Goal: Information Seeking & Learning: Learn about a topic

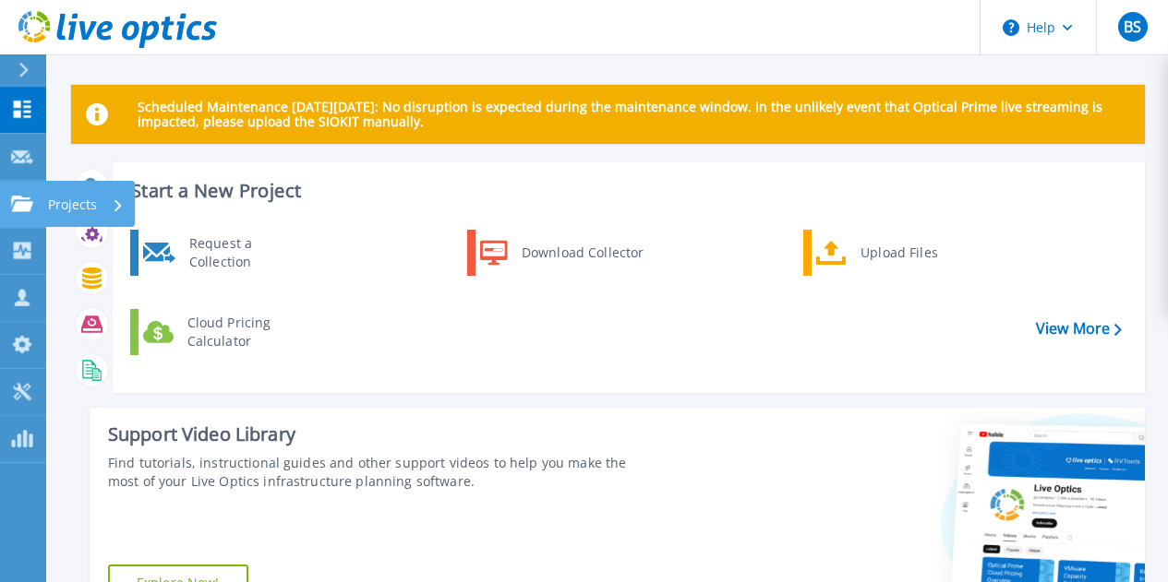
click at [18, 200] on icon at bounding box center [22, 204] width 22 height 16
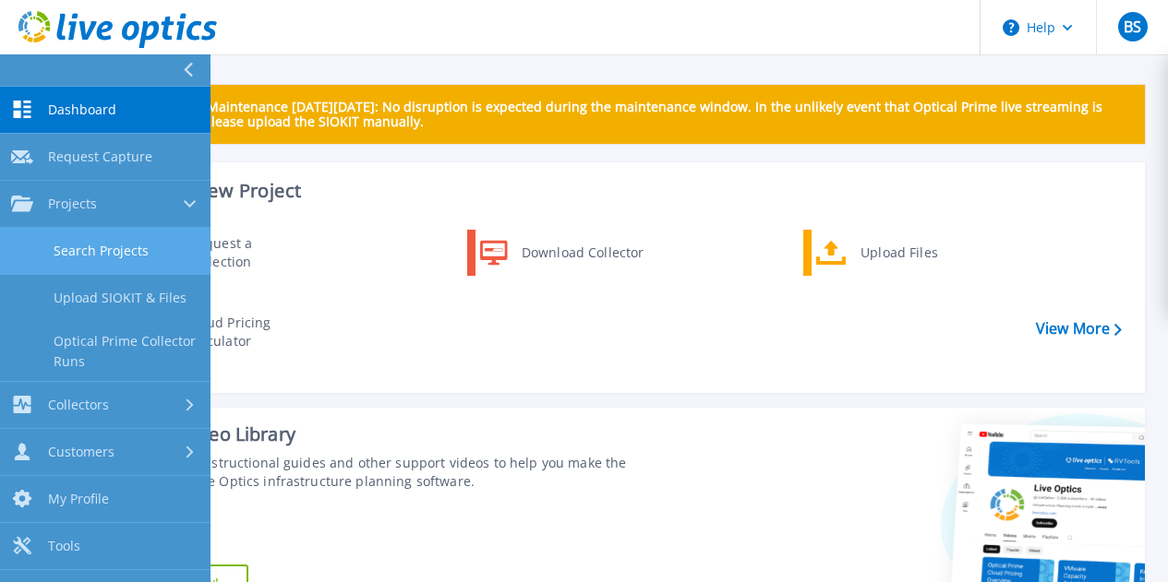
click at [70, 243] on link "Search Projects" at bounding box center [105, 251] width 210 height 47
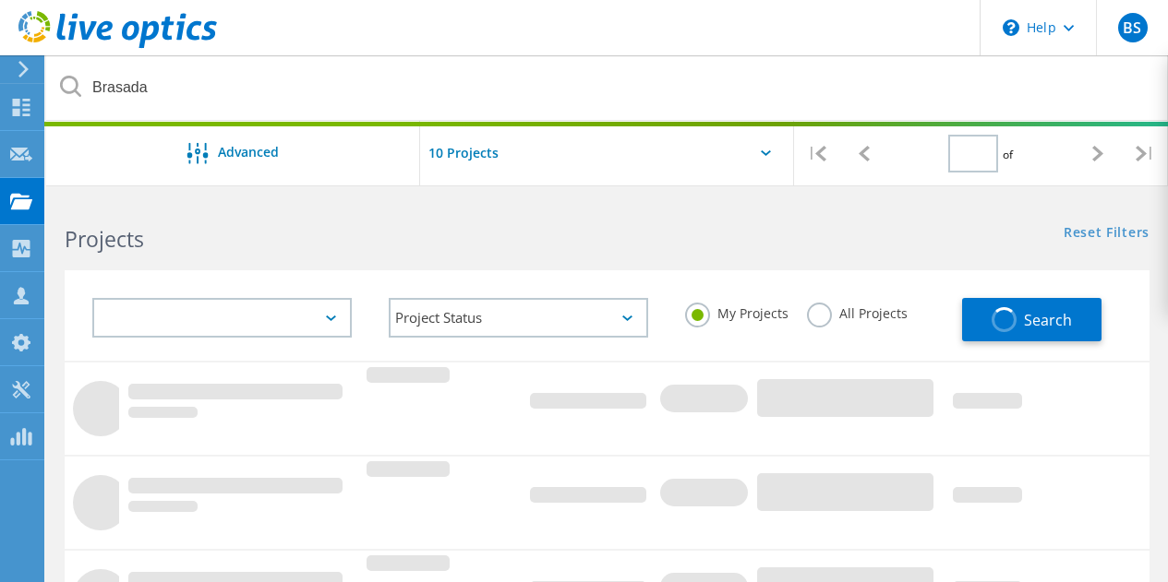
type input "1"
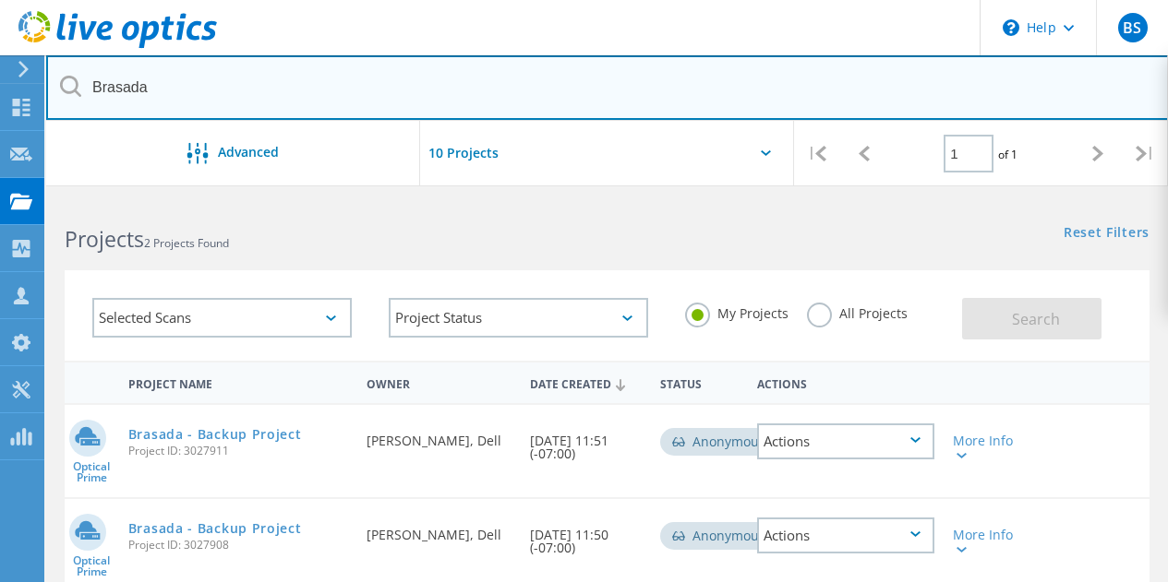
drag, startPoint x: 174, startPoint y: 86, endPoint x: 58, endPoint y: 92, distance: 115.6
click at [60, 93] on div "Brasada" at bounding box center [607, 88] width 1122 height 66
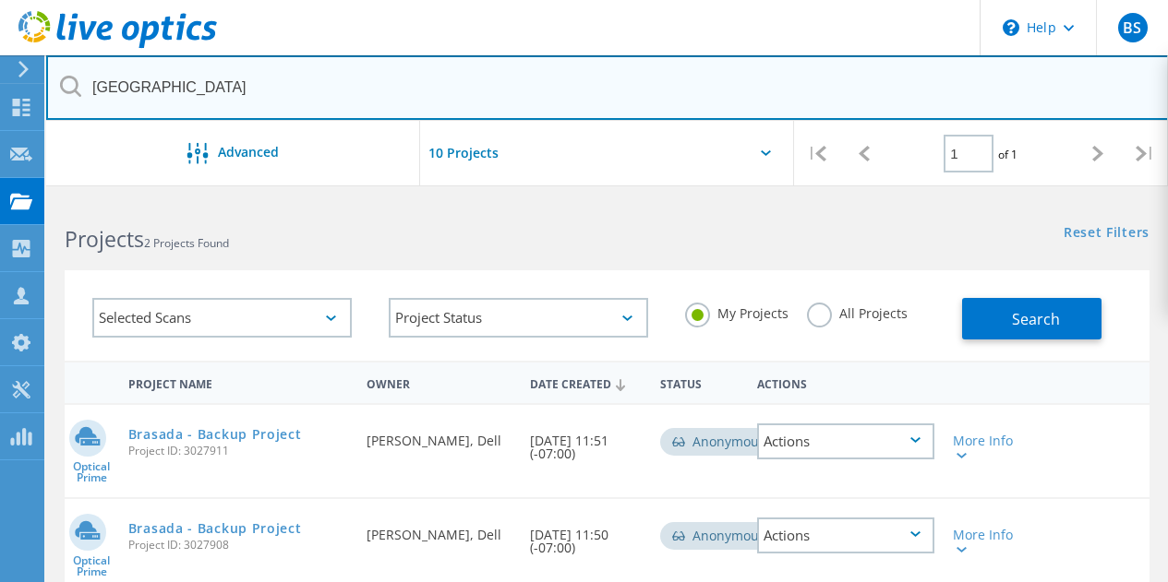
type input "[GEOGRAPHIC_DATA]"
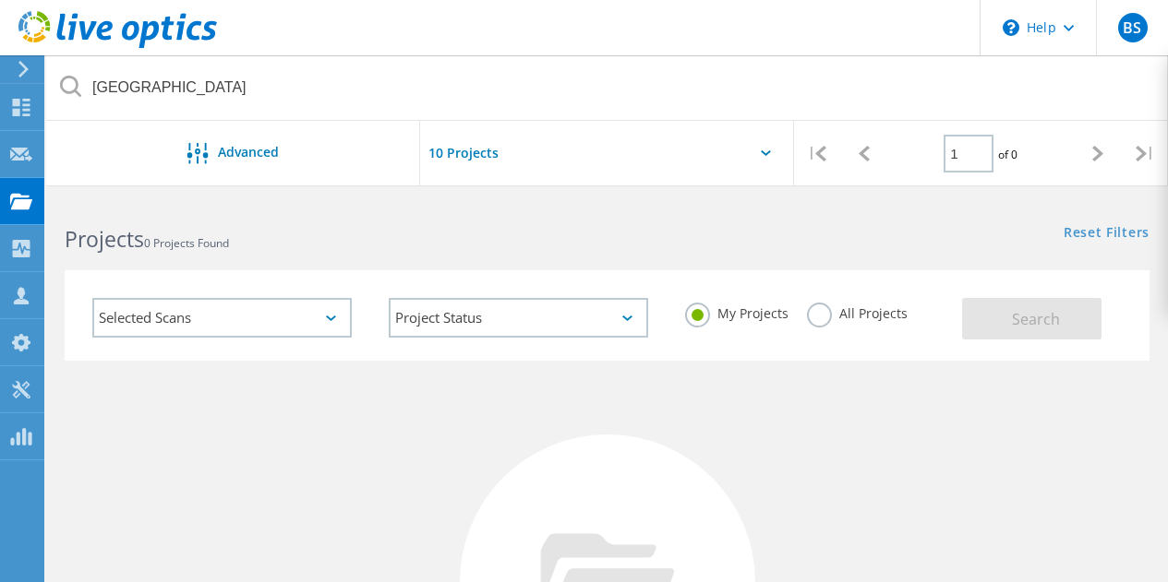
click at [818, 311] on label "All Projects" at bounding box center [857, 312] width 101 height 18
click at [0, 0] on input "All Projects" at bounding box center [0, 0] width 0 height 0
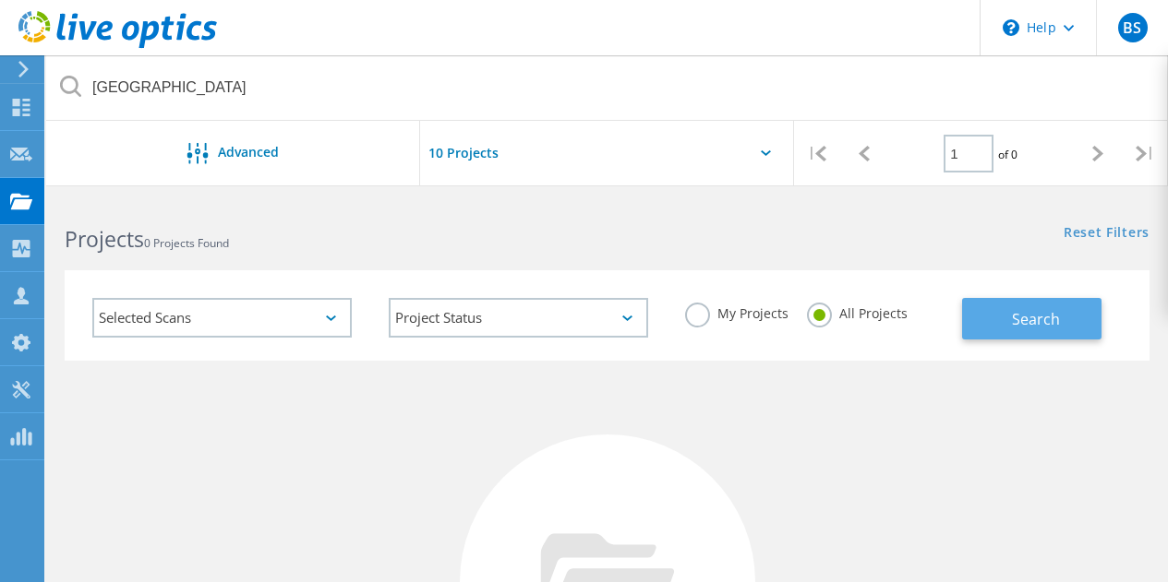
click at [1022, 309] on span "Search" at bounding box center [1036, 319] width 48 height 20
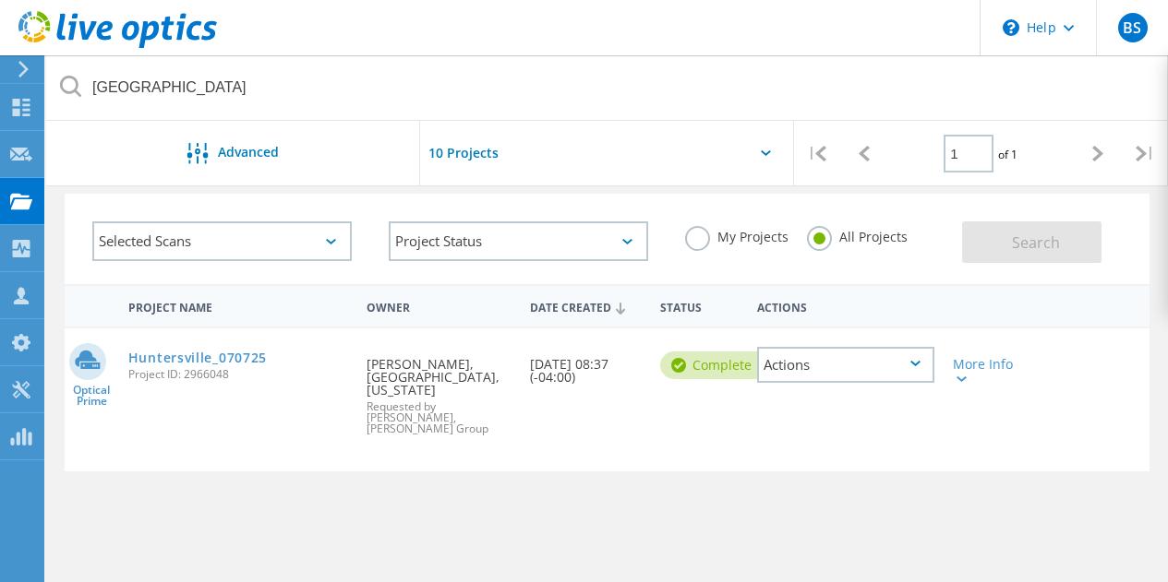
scroll to position [92, 0]
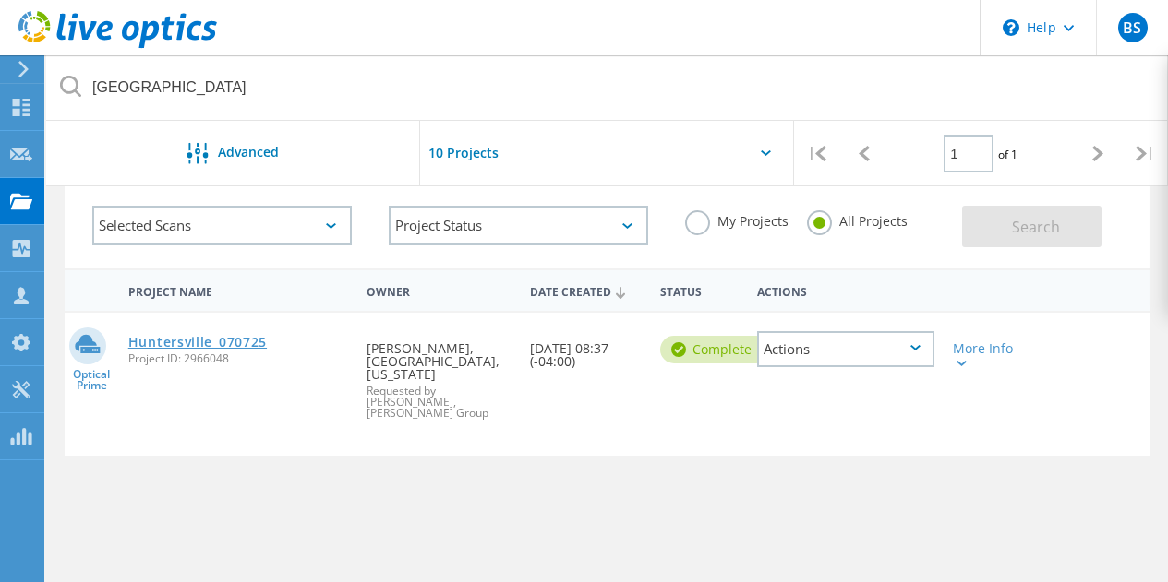
click at [218, 344] on link "Huntersville_070725" at bounding box center [197, 342] width 138 height 13
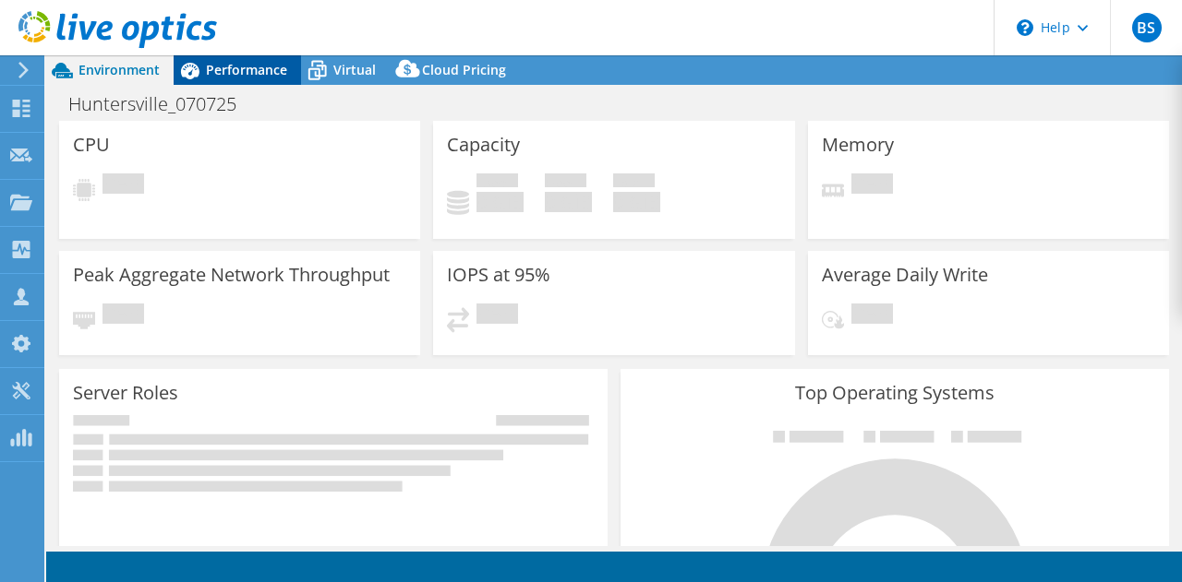
select select "USD"
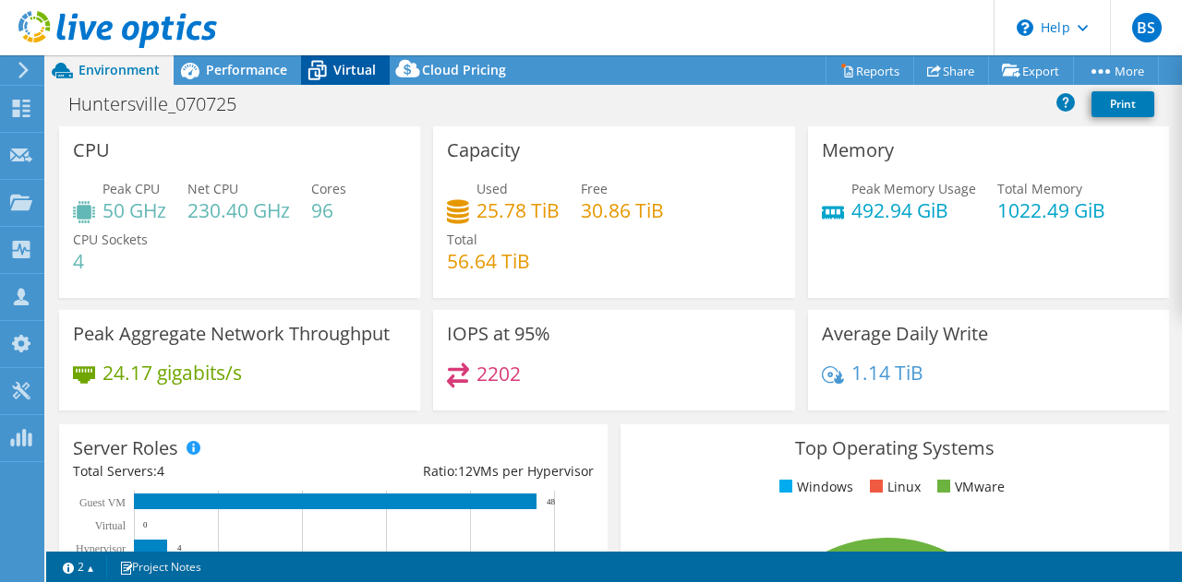
click at [337, 67] on span "Virtual" at bounding box center [354, 70] width 42 height 18
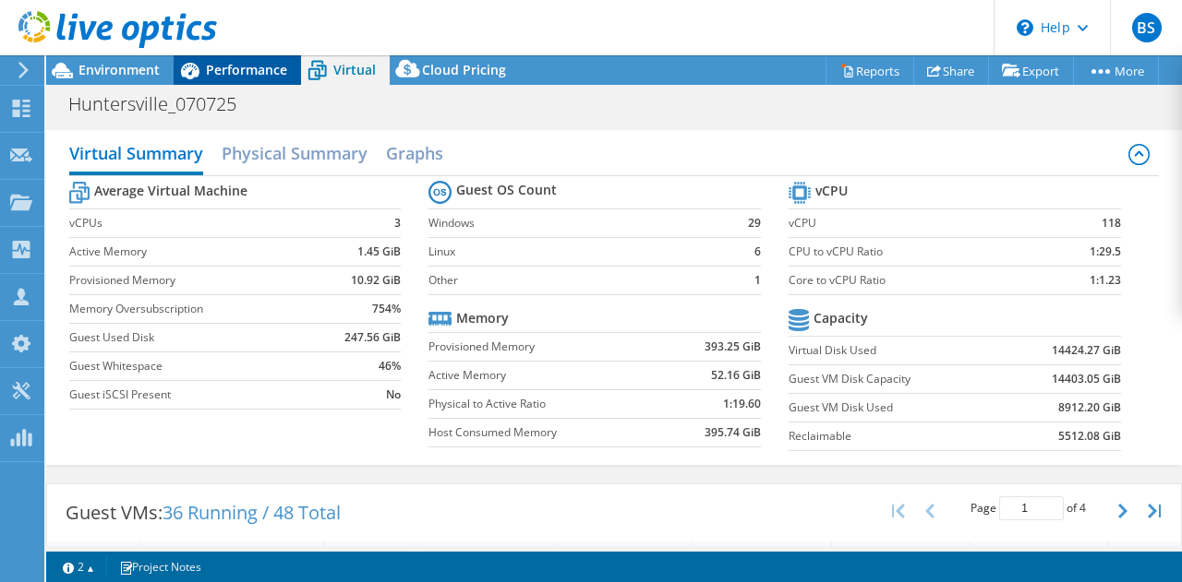
click at [266, 70] on span "Performance" at bounding box center [246, 70] width 81 height 18
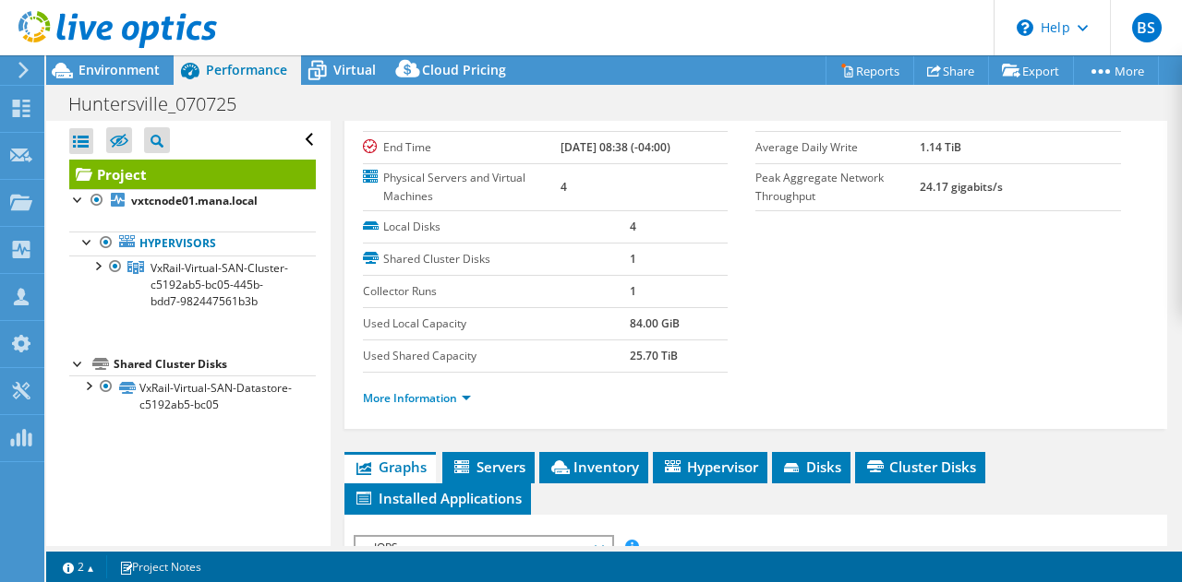
scroll to position [277, 0]
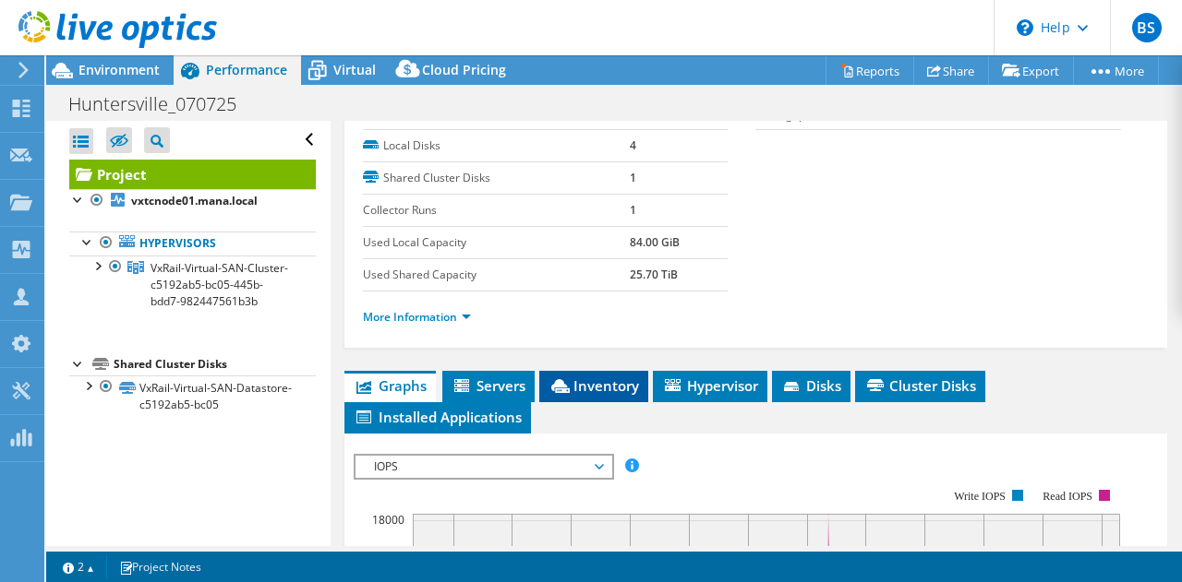
click at [602, 387] on span "Inventory" at bounding box center [593, 386] width 90 height 18
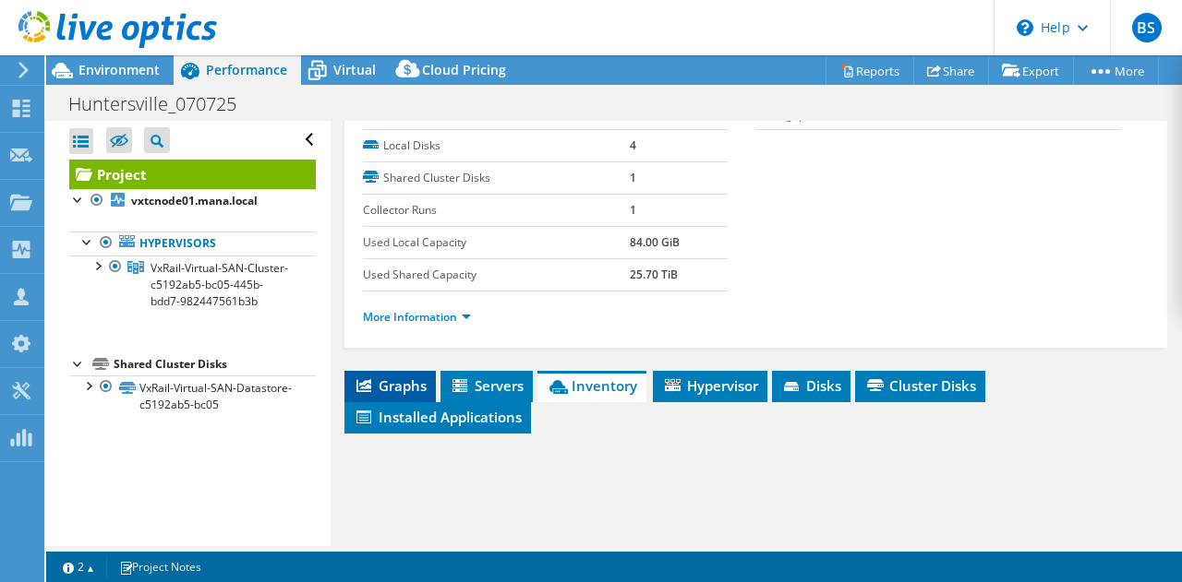
click at [420, 389] on span "Graphs" at bounding box center [390, 386] width 73 height 18
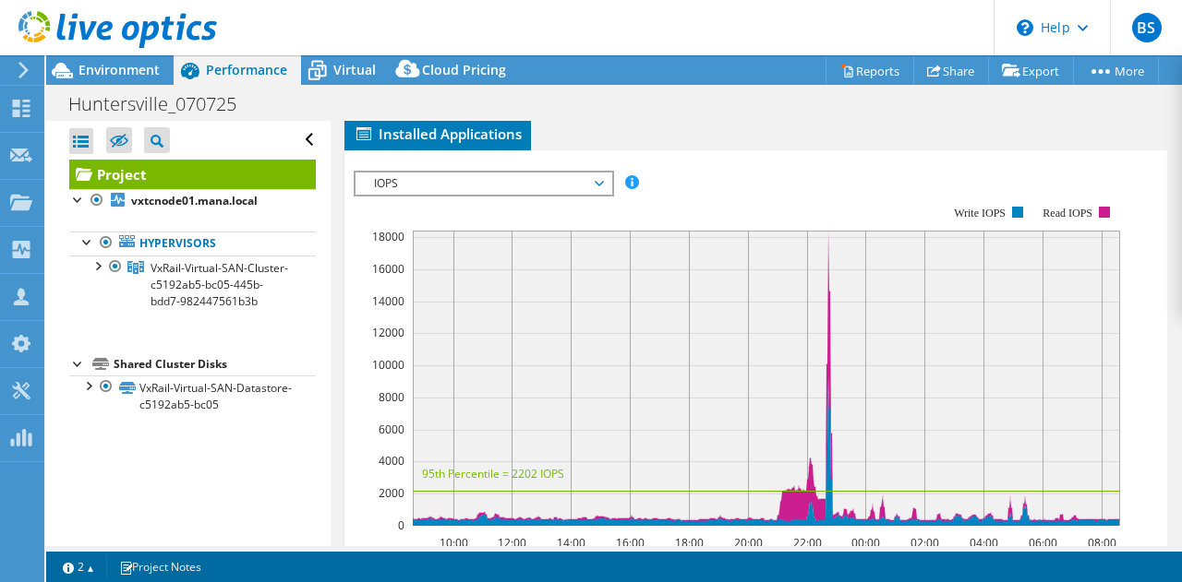
scroll to position [554, 0]
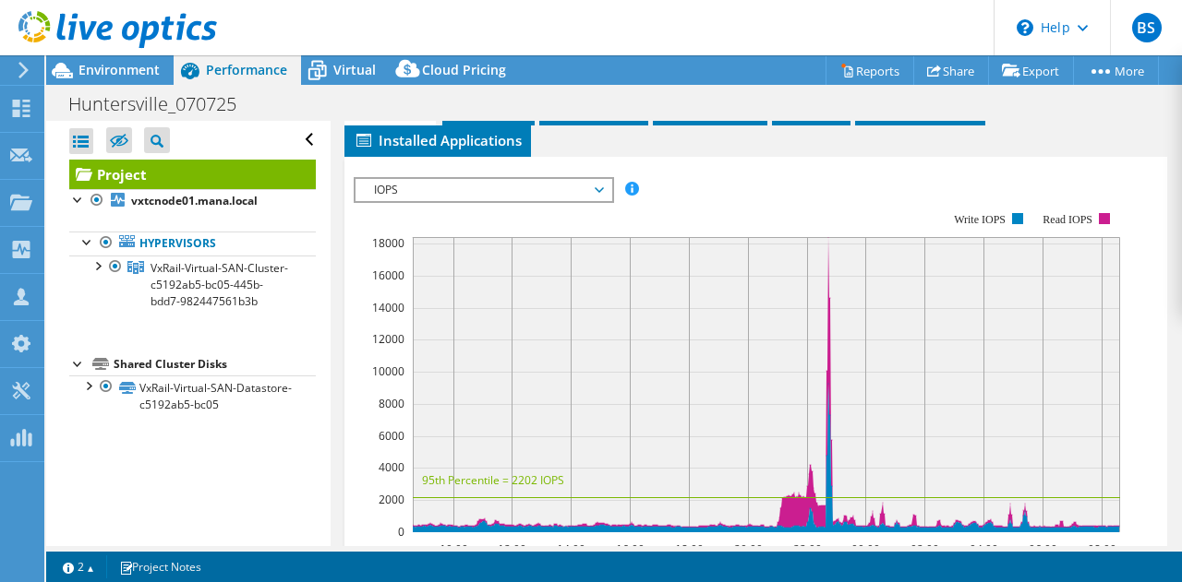
click at [458, 189] on span "IOPS" at bounding box center [483, 190] width 237 height 22
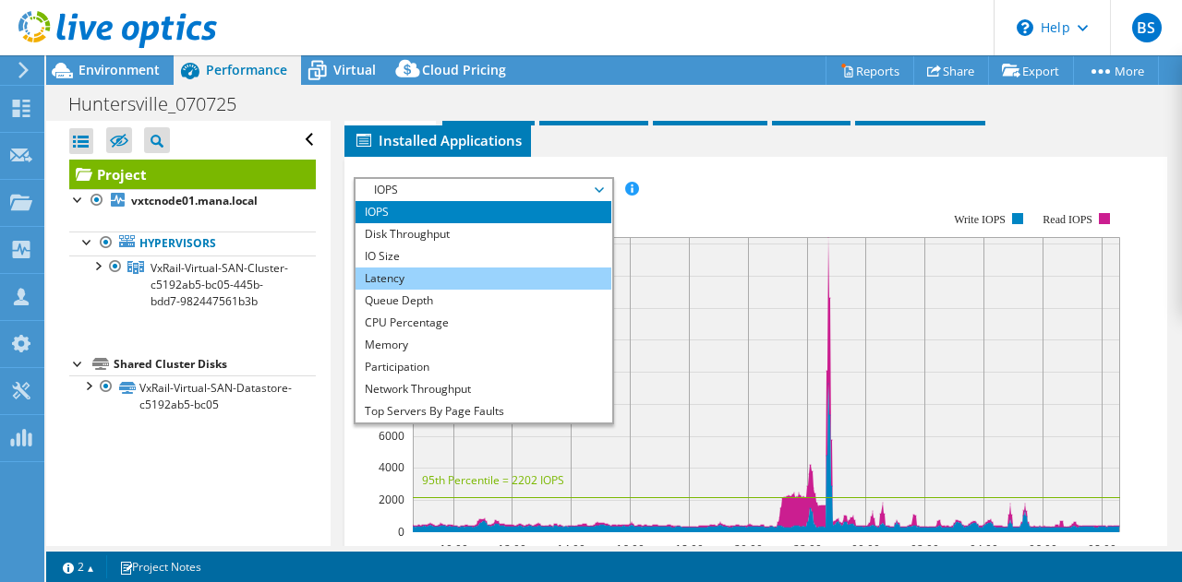
click at [425, 280] on li "Latency" at bounding box center [483, 279] width 256 height 22
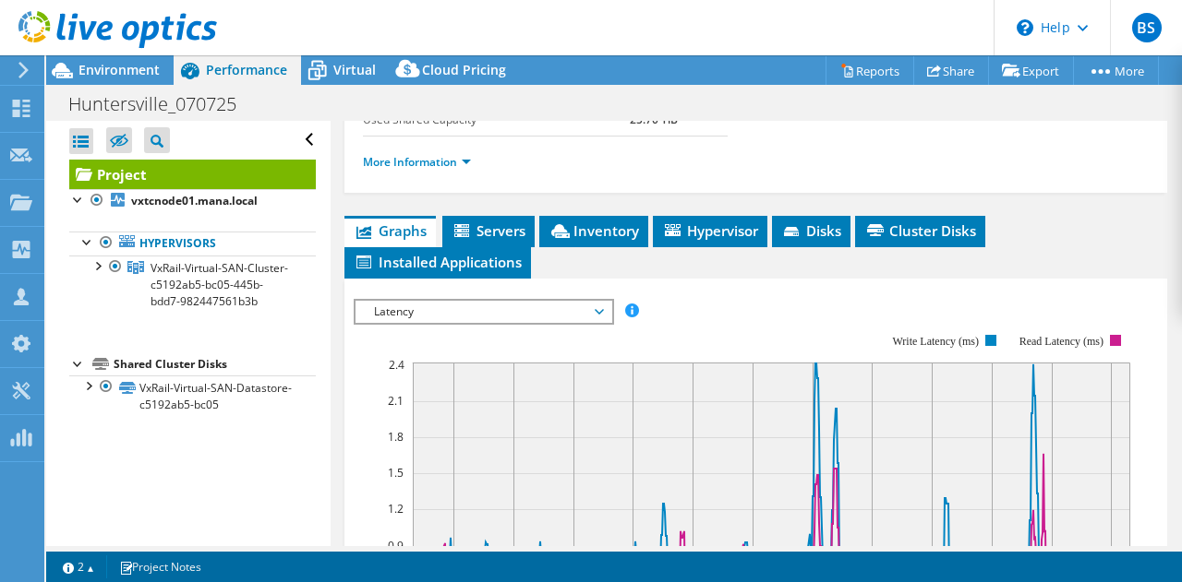
scroll to position [369, 0]
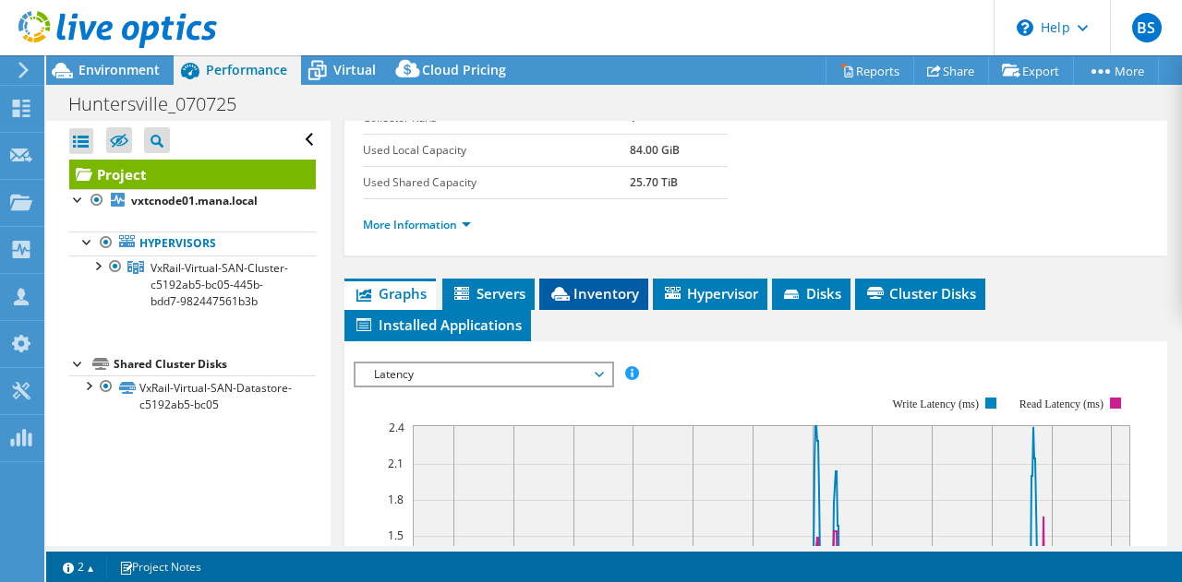
click at [608, 284] on span "Inventory" at bounding box center [593, 293] width 90 height 18
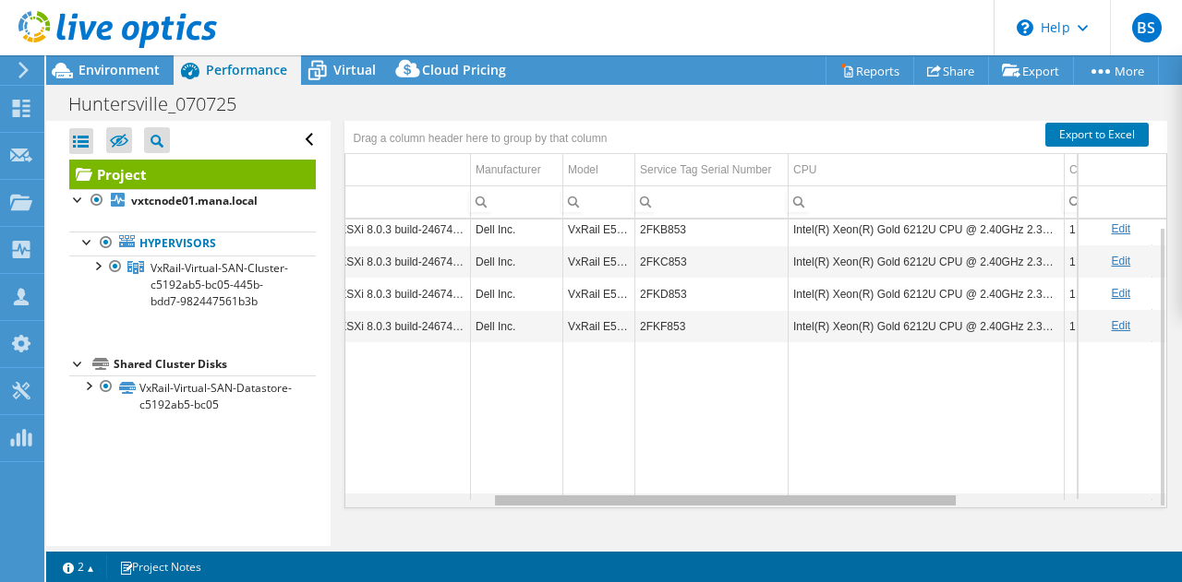
scroll to position [0, 0]
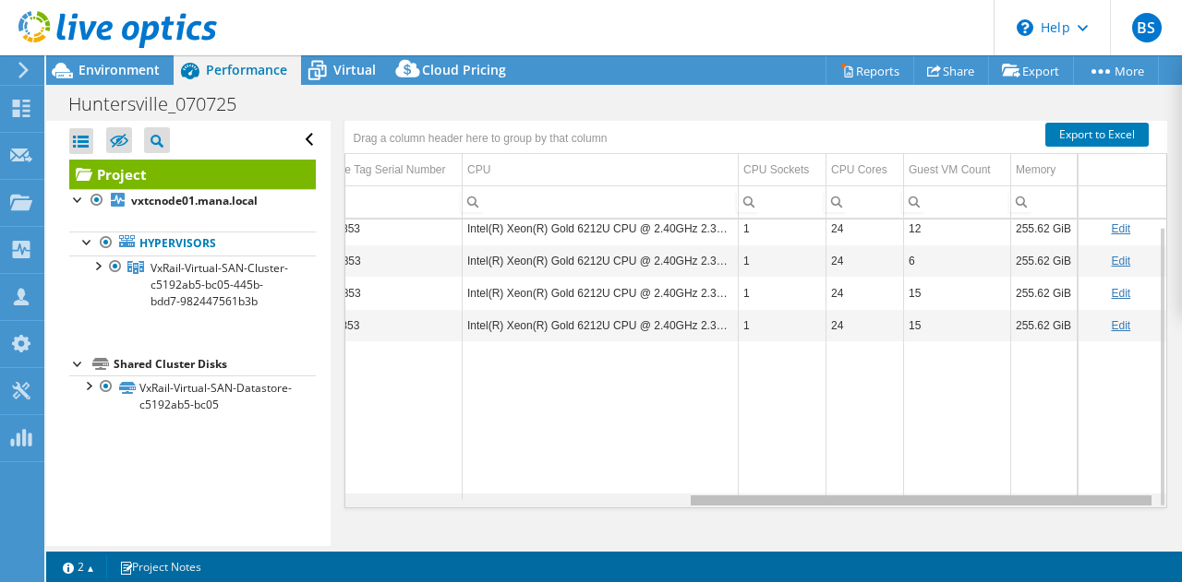
drag, startPoint x: 669, startPoint y: 500, endPoint x: 1062, endPoint y: 475, distance: 393.1
click at [1062, 475] on body "BS Partner Team Member Benjamin Smoker benjamin.smoker@davenportgroup.com Daven…" at bounding box center [591, 291] width 1182 height 582
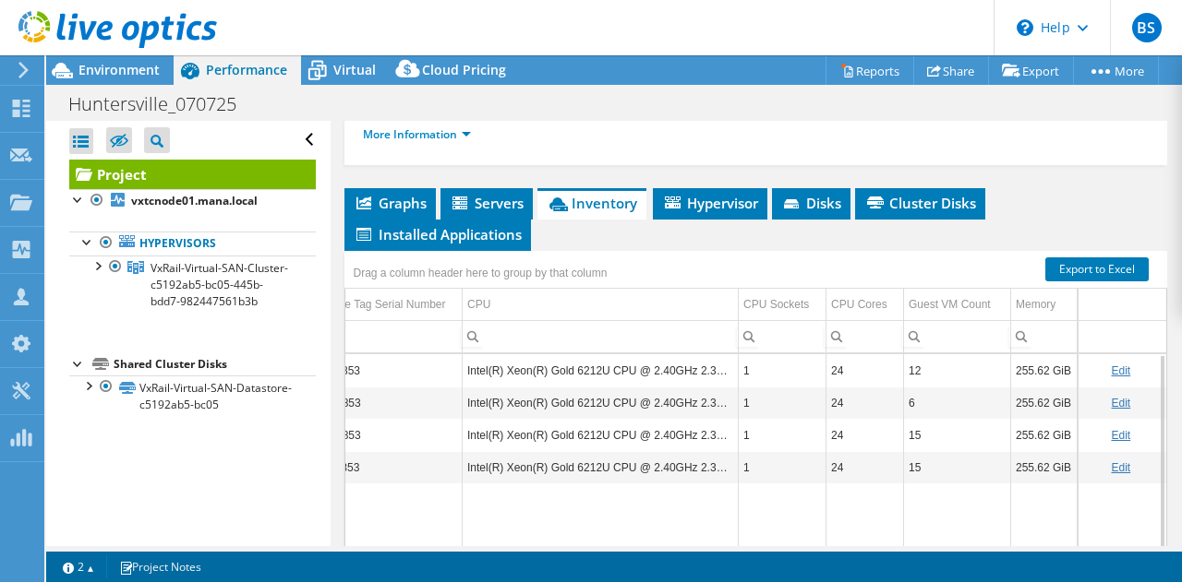
scroll to position [318, 0]
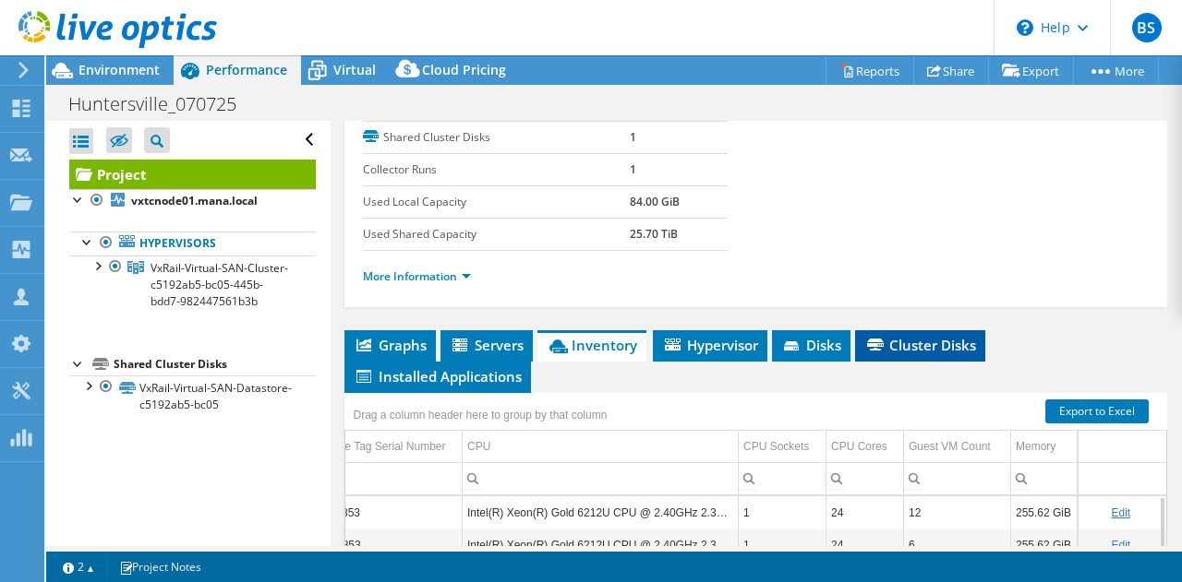
click at [883, 342] on icon at bounding box center [875, 345] width 17 height 12
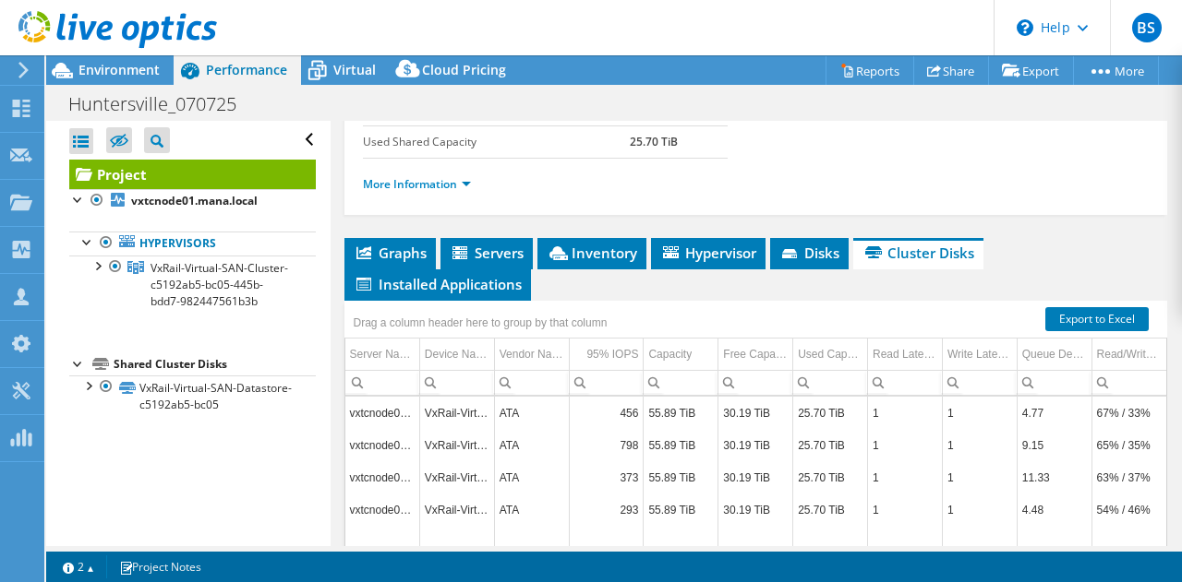
scroll to position [502, 0]
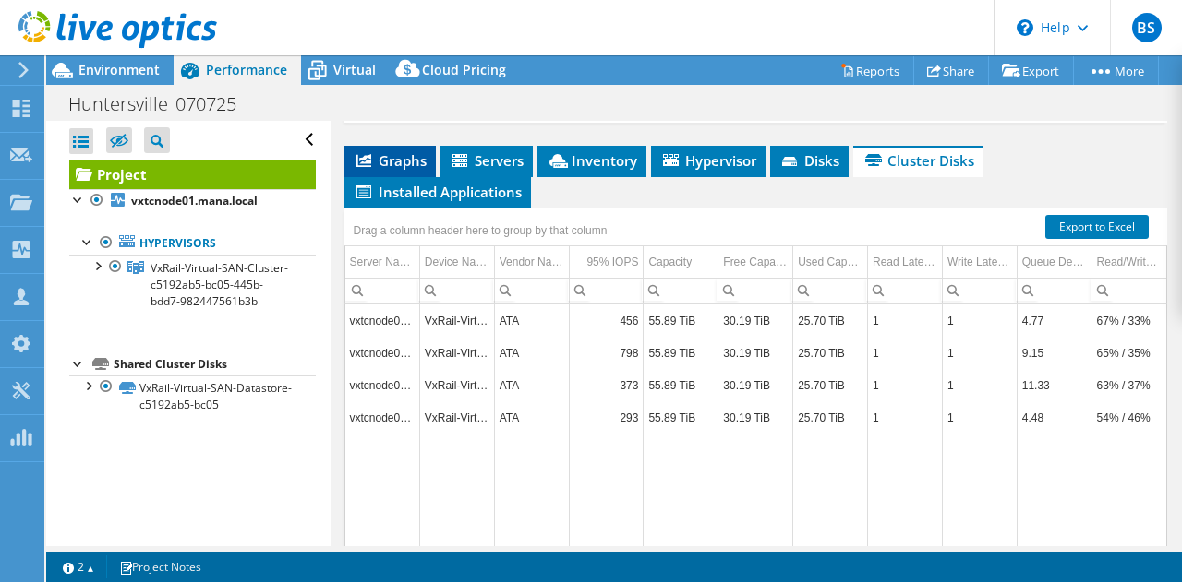
click at [404, 154] on span "Graphs" at bounding box center [390, 160] width 73 height 18
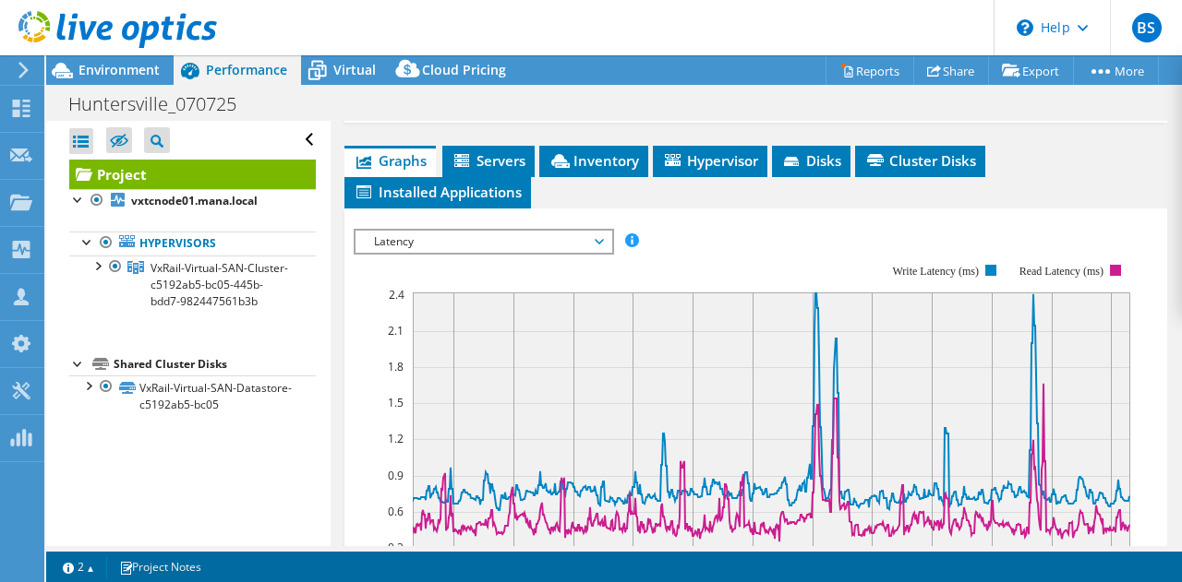
click at [479, 234] on span "Latency" at bounding box center [483, 242] width 237 height 22
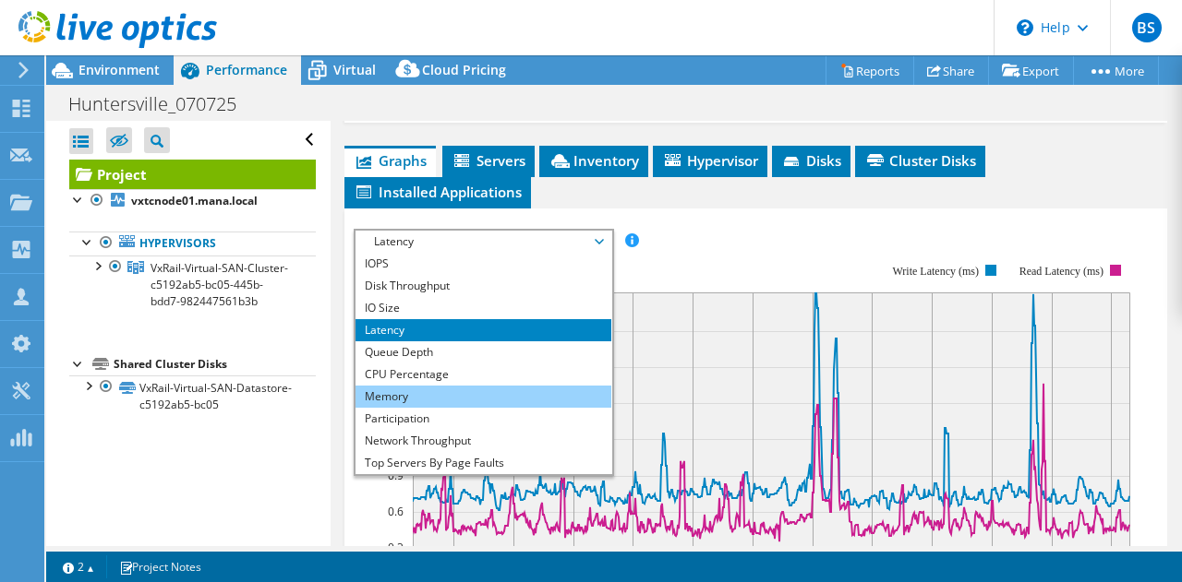
click at [408, 392] on li "Memory" at bounding box center [483, 397] width 256 height 22
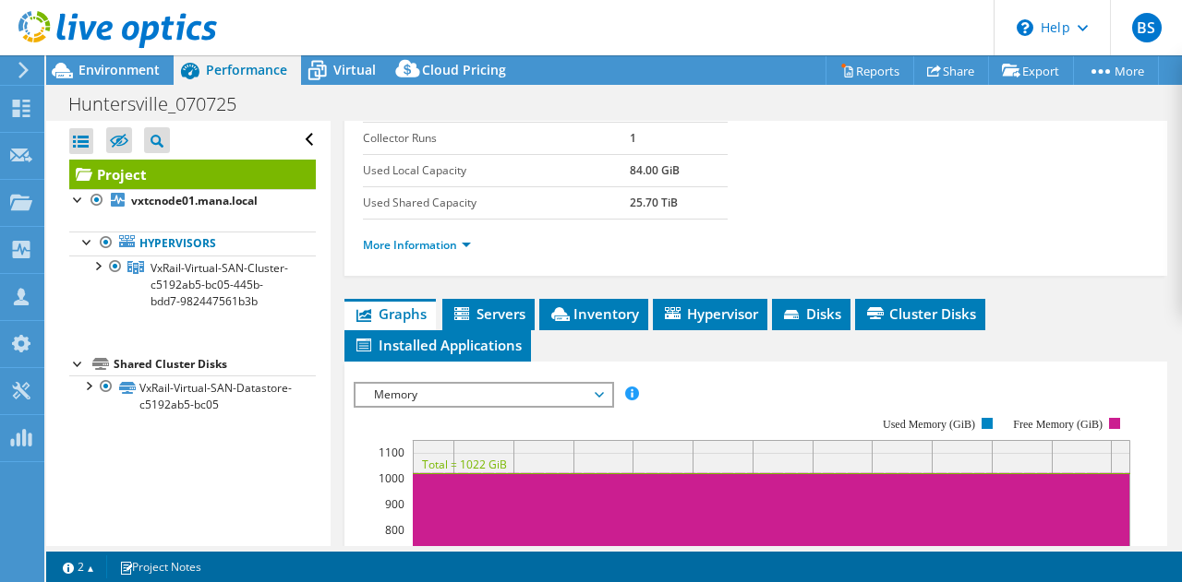
scroll to position [360, 0]
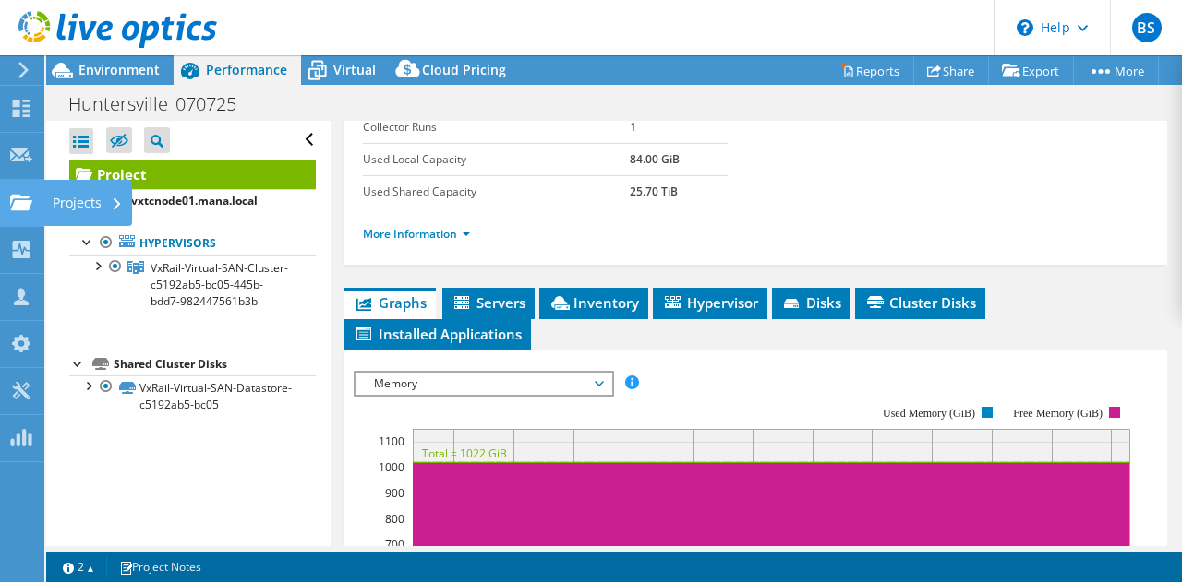
click at [23, 207] on use at bounding box center [21, 202] width 22 height 16
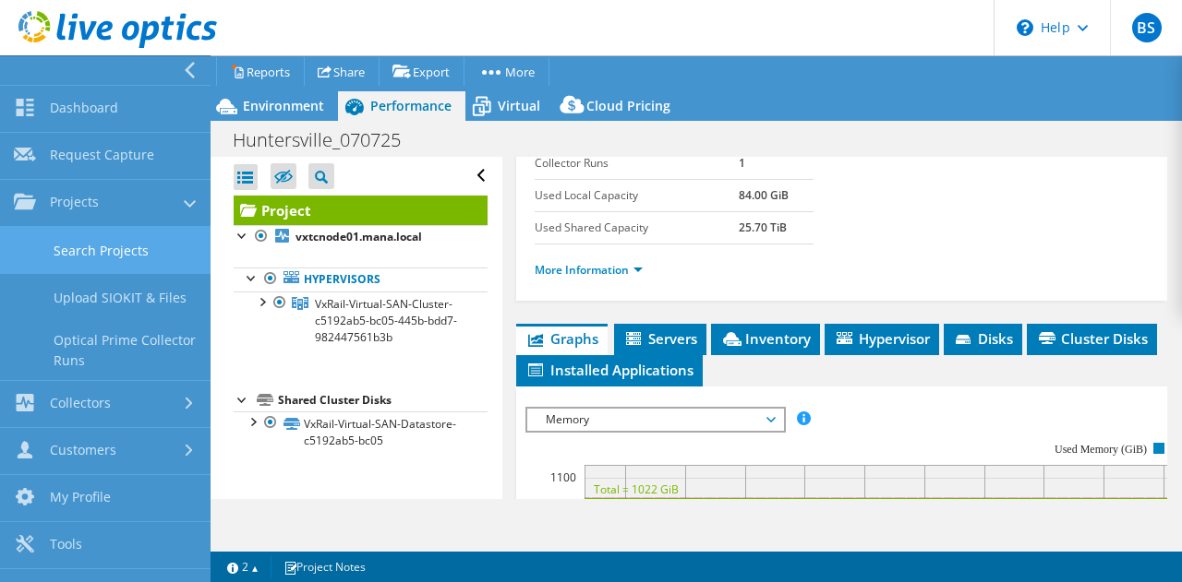
click at [129, 246] on link "Search Projects" at bounding box center [105, 250] width 210 height 47
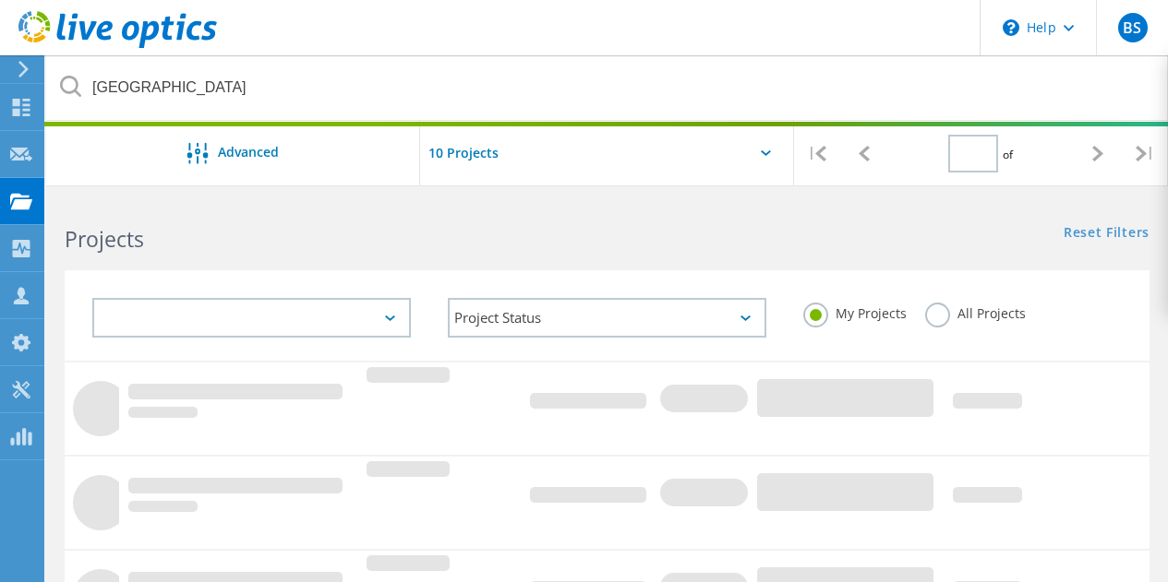
type input "1"
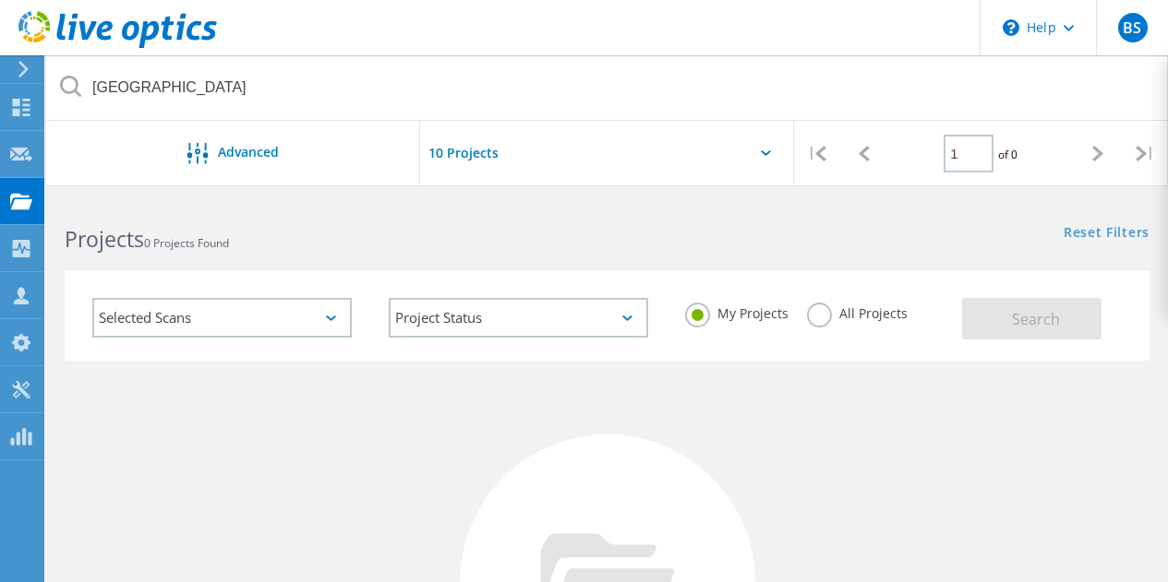
click at [823, 315] on label "All Projects" at bounding box center [857, 312] width 101 height 18
click at [0, 0] on input "All Projects" at bounding box center [0, 0] width 0 height 0
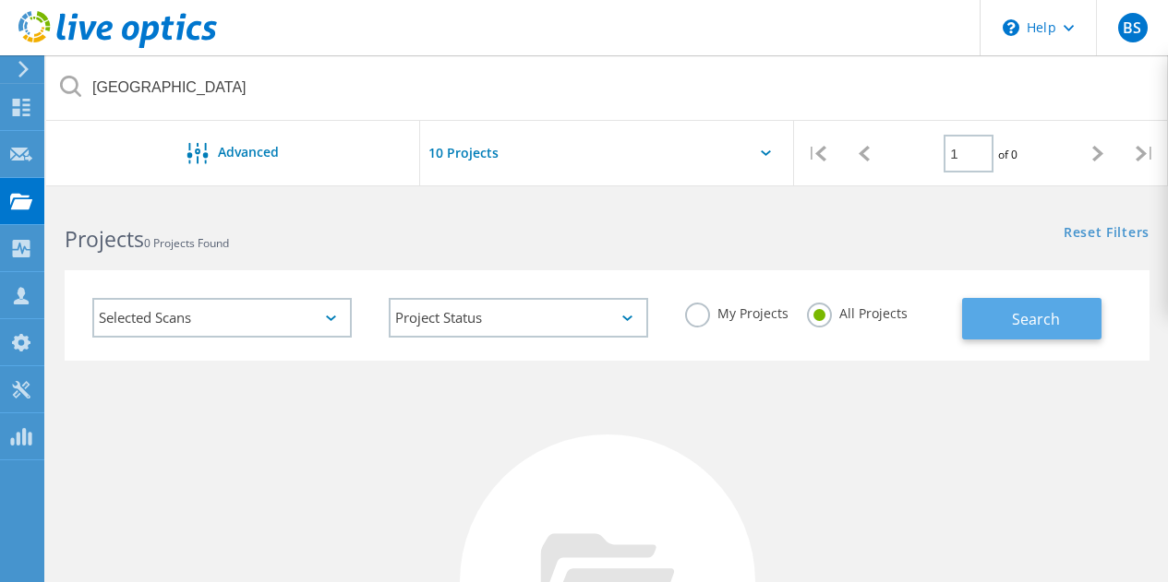
click at [1036, 319] on span "Search" at bounding box center [1036, 319] width 48 height 20
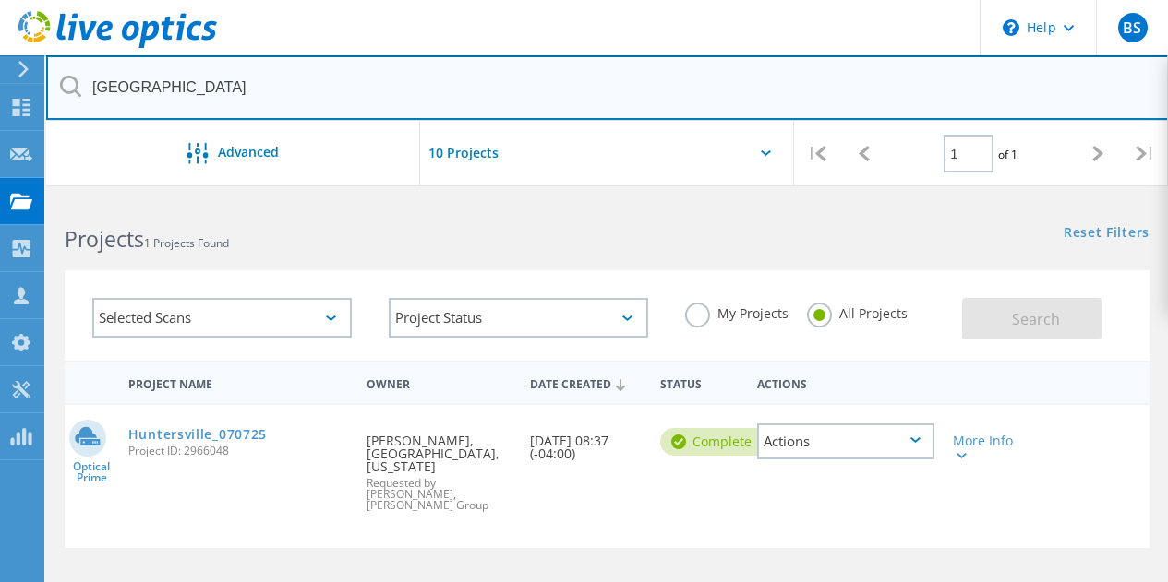
drag, startPoint x: 178, startPoint y: 78, endPoint x: 65, endPoint y: 94, distance: 114.6
click at [66, 95] on div "[GEOGRAPHIC_DATA]" at bounding box center [607, 88] width 1122 height 66
type input "[GEOGRAPHIC_DATA]"
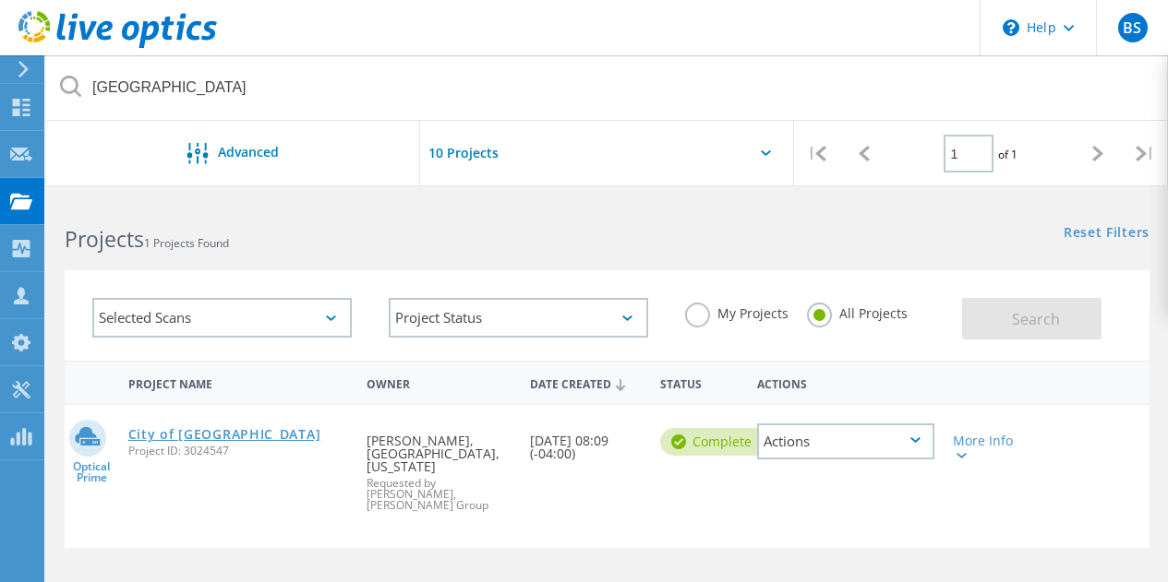
click at [211, 434] on link "City of [GEOGRAPHIC_DATA]" at bounding box center [224, 434] width 193 height 13
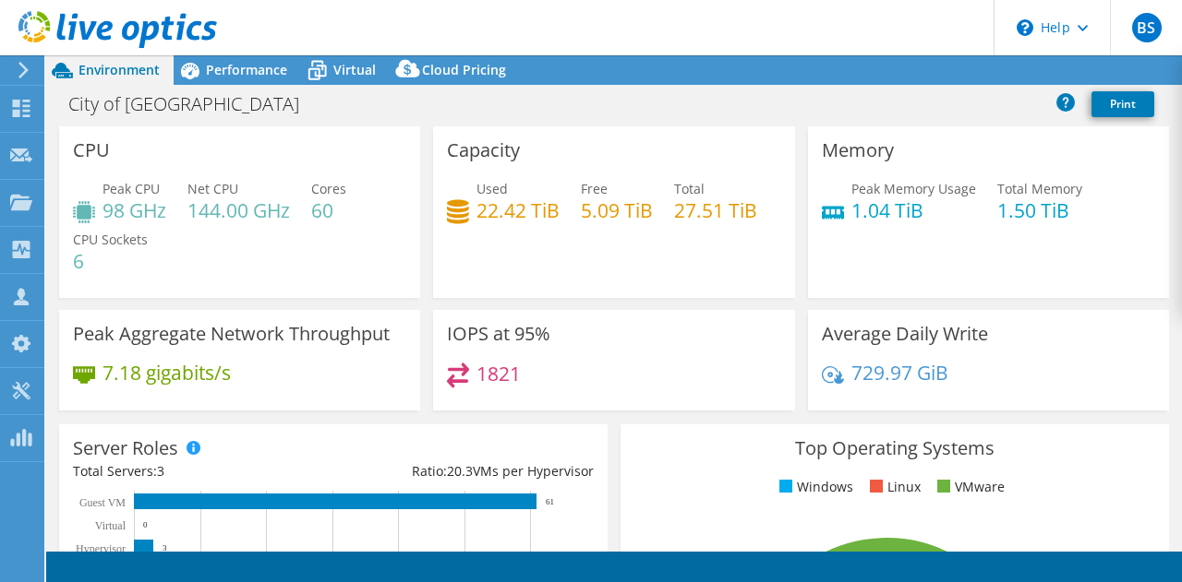
select select "USEast"
select select "USD"
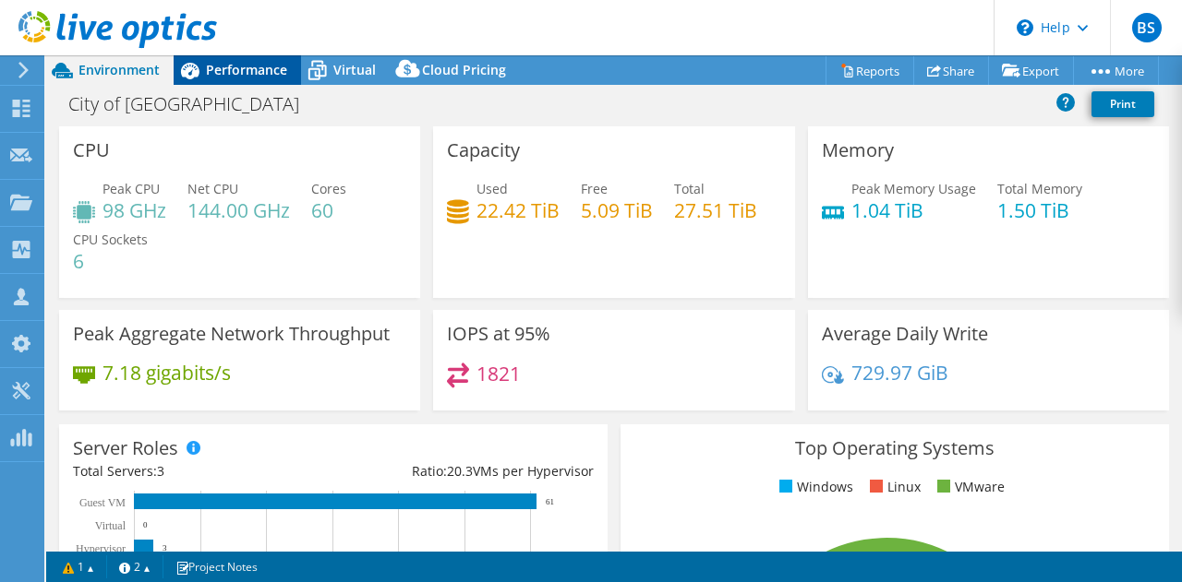
click at [240, 71] on span "Performance" at bounding box center [246, 70] width 81 height 18
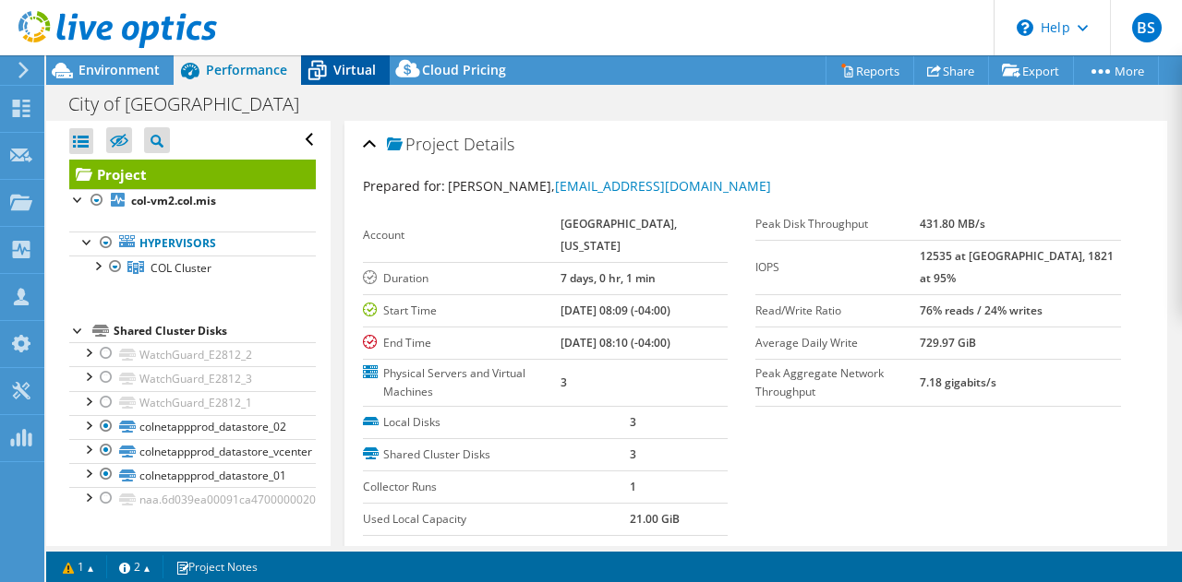
click at [352, 70] on span "Virtual" at bounding box center [354, 70] width 42 height 18
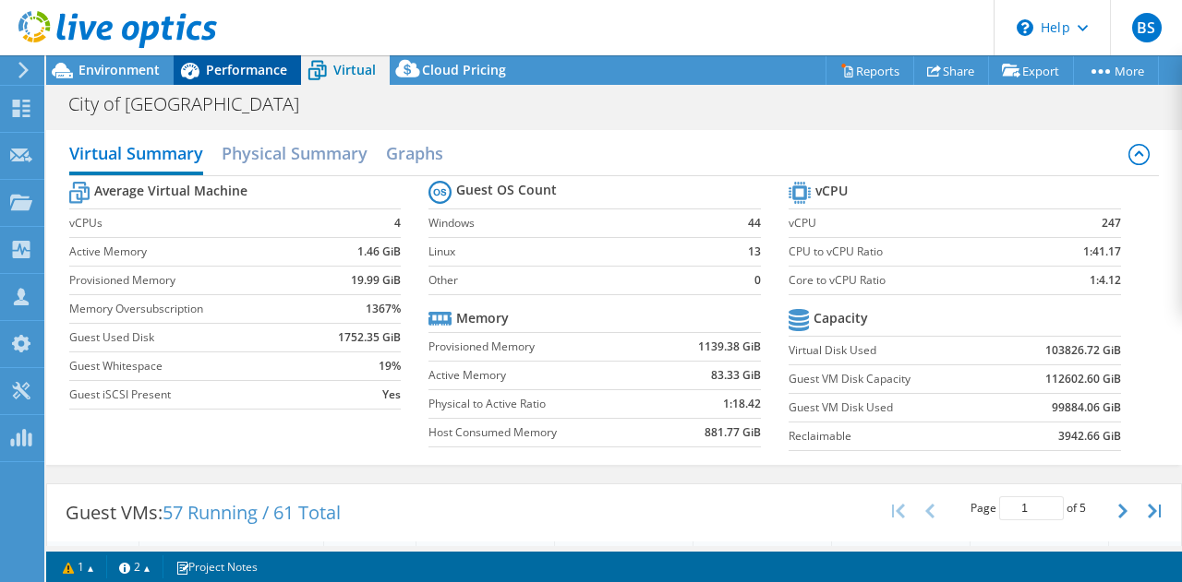
click at [244, 62] on span "Performance" at bounding box center [246, 70] width 81 height 18
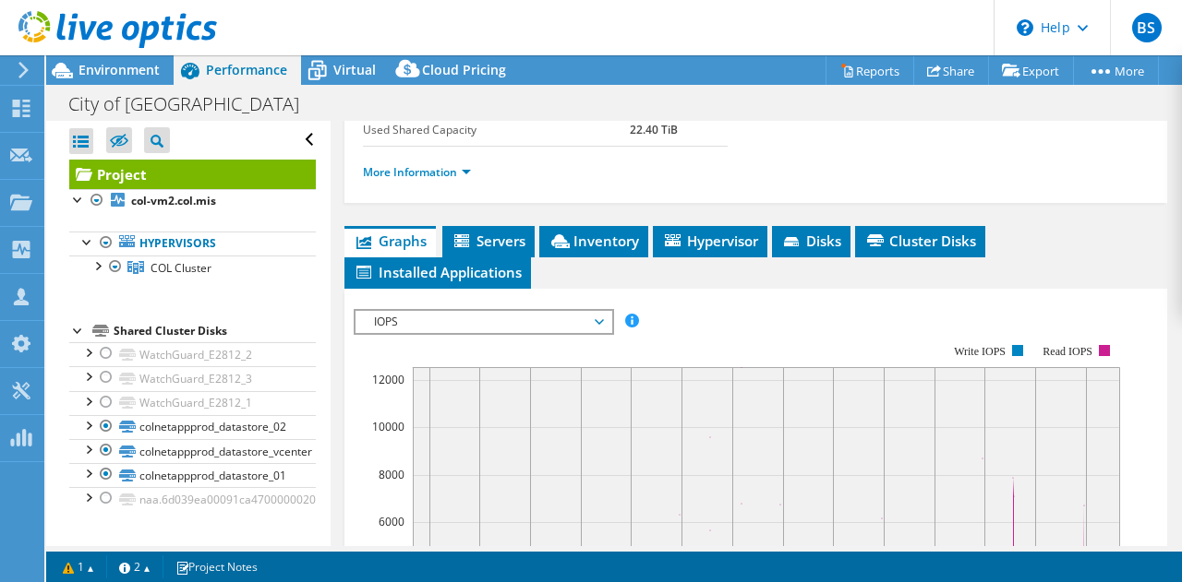
scroll to position [462, 0]
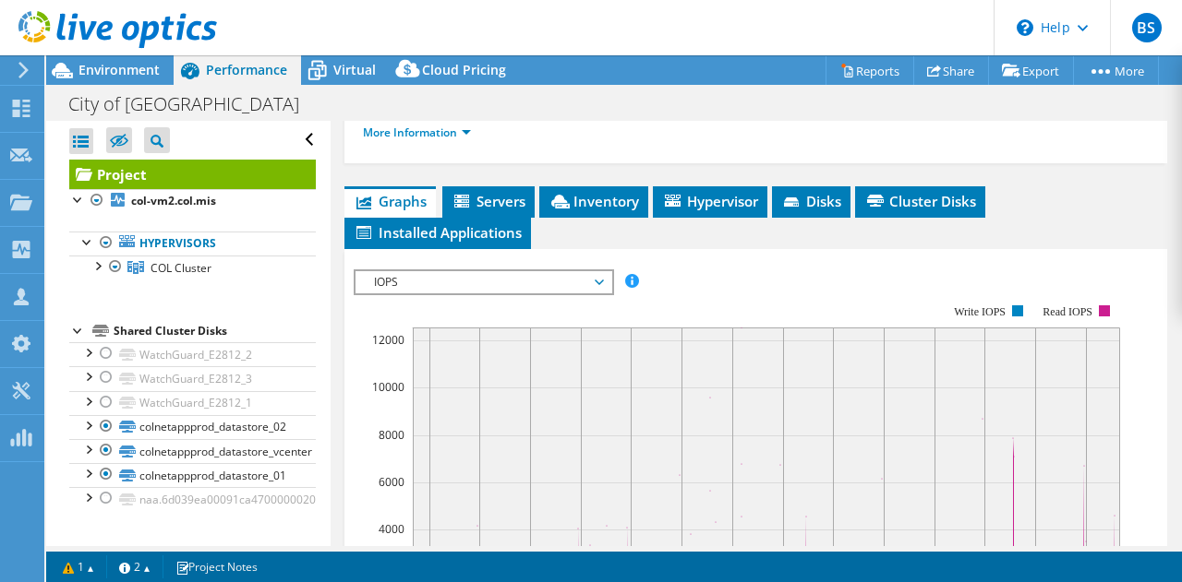
click at [442, 284] on span "IOPS" at bounding box center [483, 282] width 237 height 22
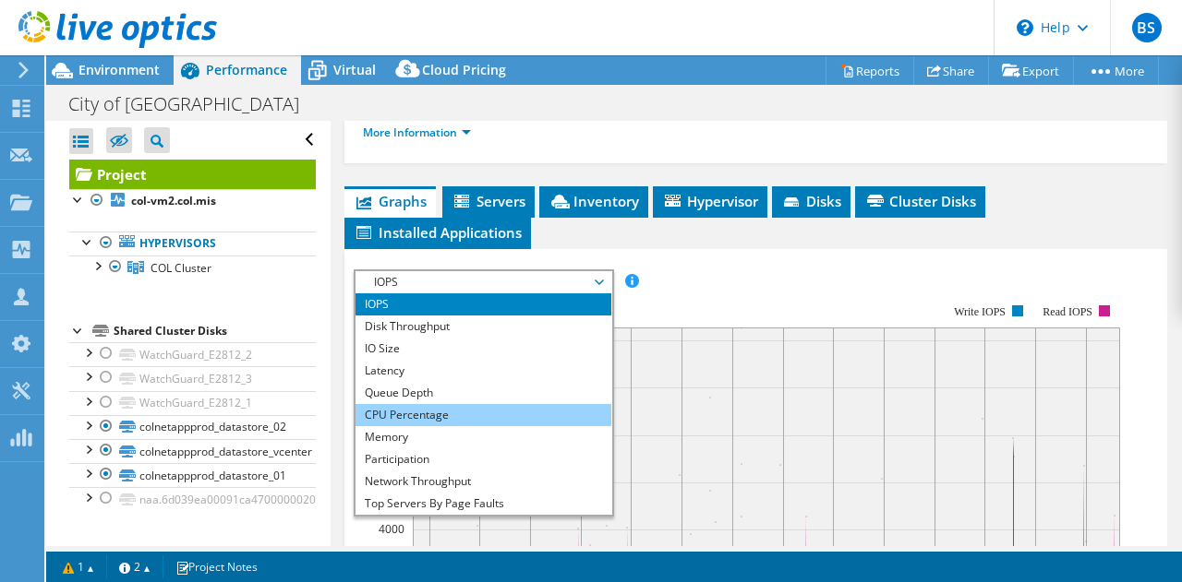
click at [426, 412] on li "CPU Percentage" at bounding box center [483, 415] width 256 height 22
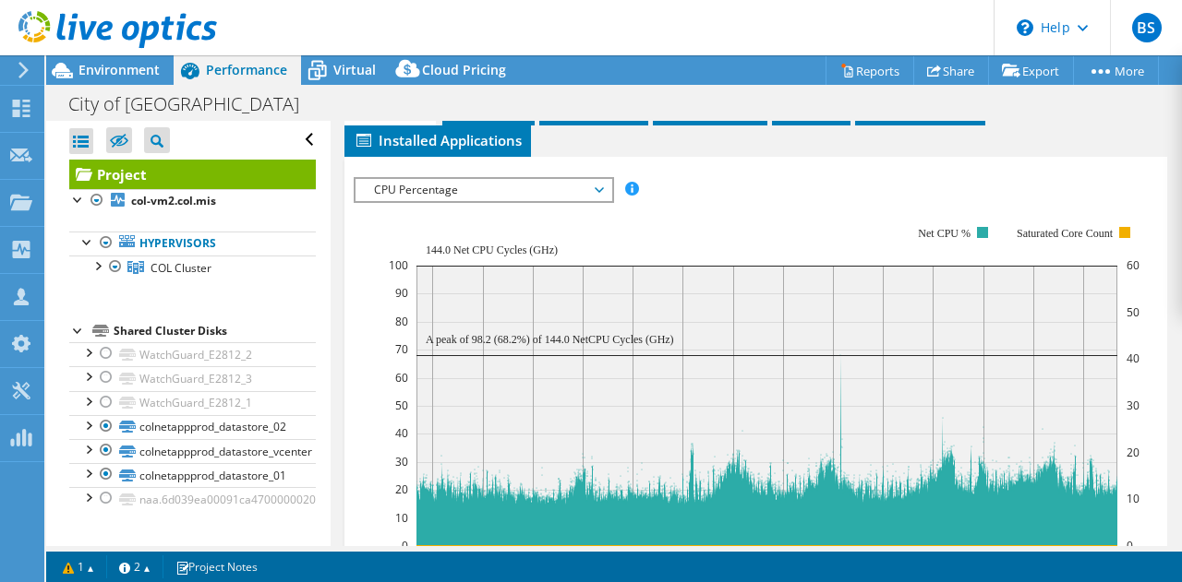
scroll to position [646, 0]
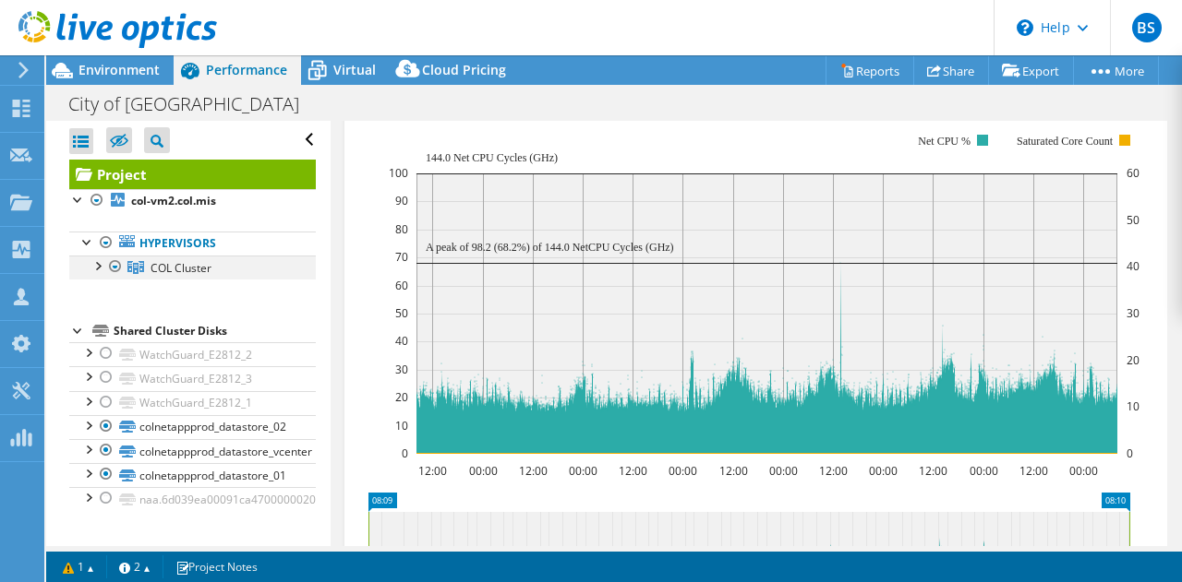
click at [101, 267] on div at bounding box center [97, 265] width 18 height 18
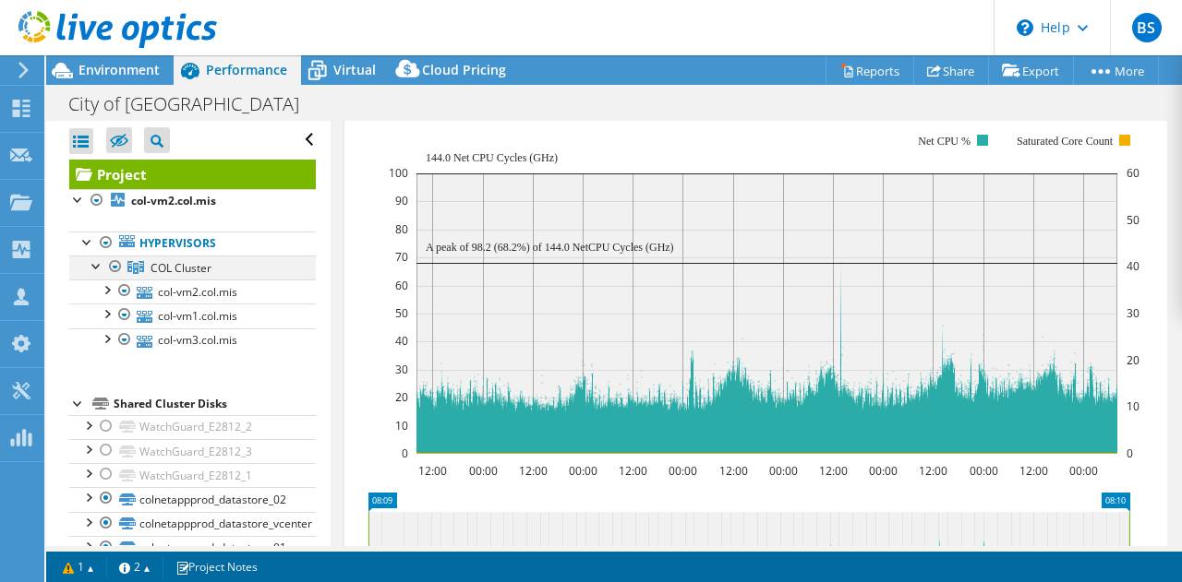
click at [101, 267] on div at bounding box center [97, 265] width 18 height 18
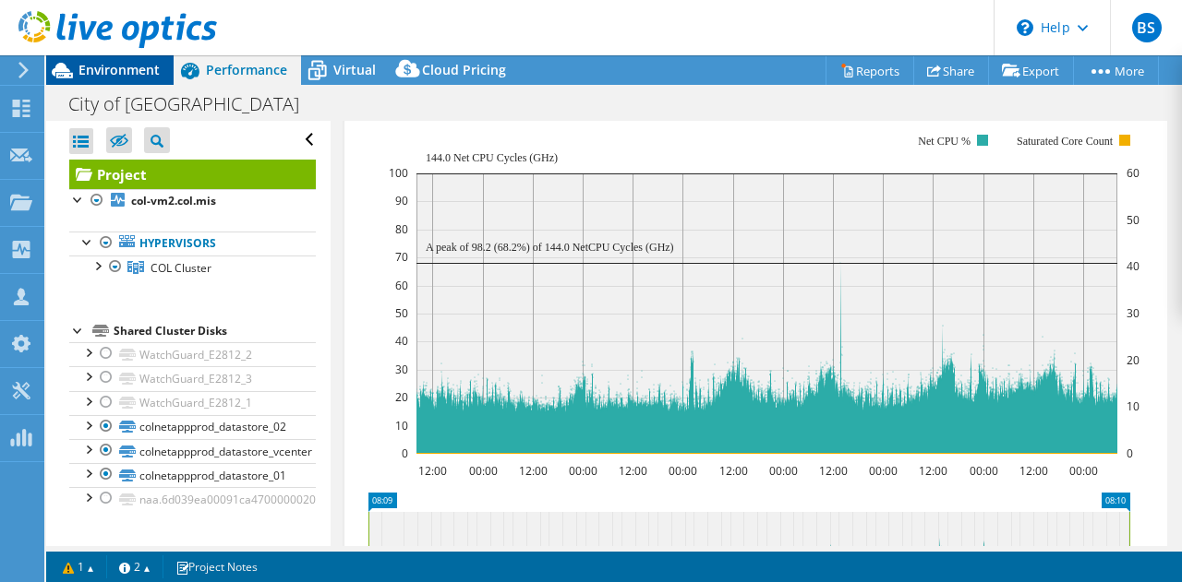
click at [141, 73] on span "Environment" at bounding box center [118, 70] width 81 height 18
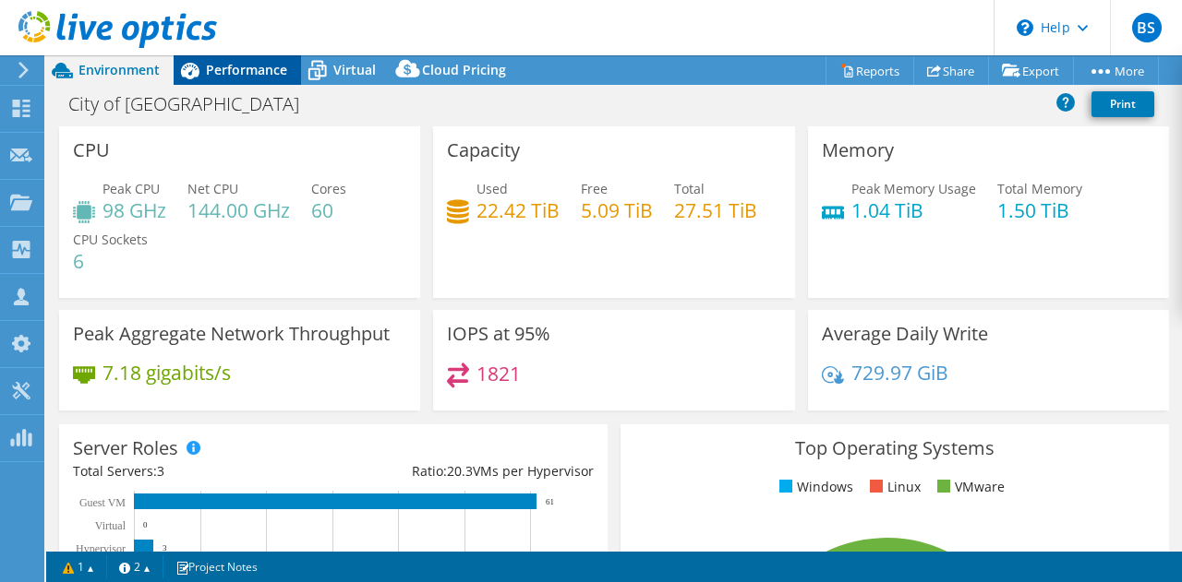
click at [239, 70] on span "Performance" at bounding box center [246, 70] width 81 height 18
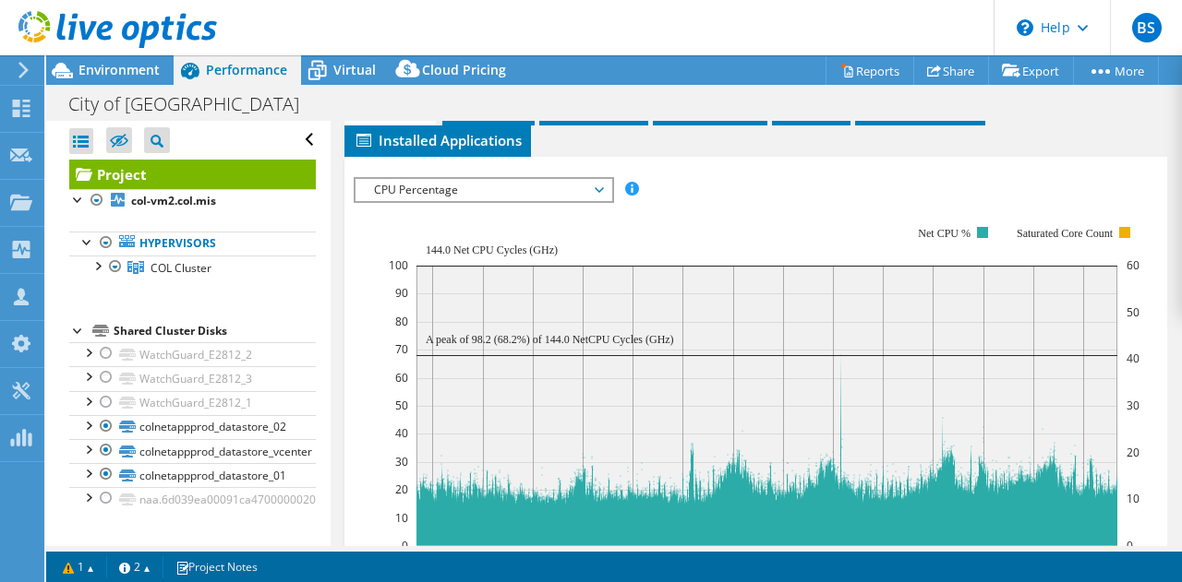
scroll to position [462, 0]
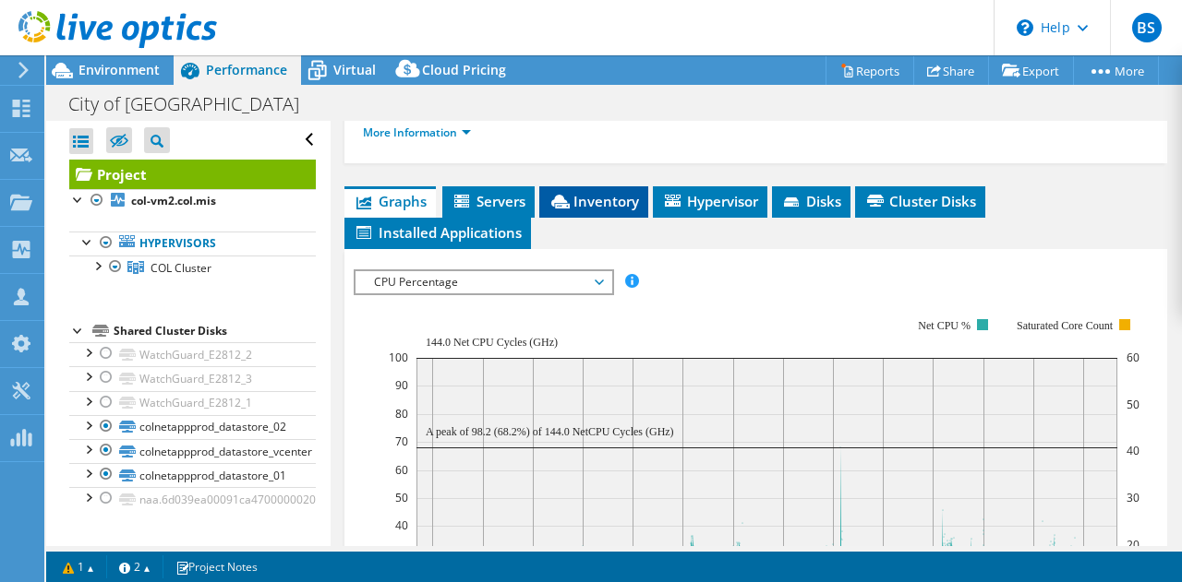
click at [606, 196] on span "Inventory" at bounding box center [593, 201] width 90 height 18
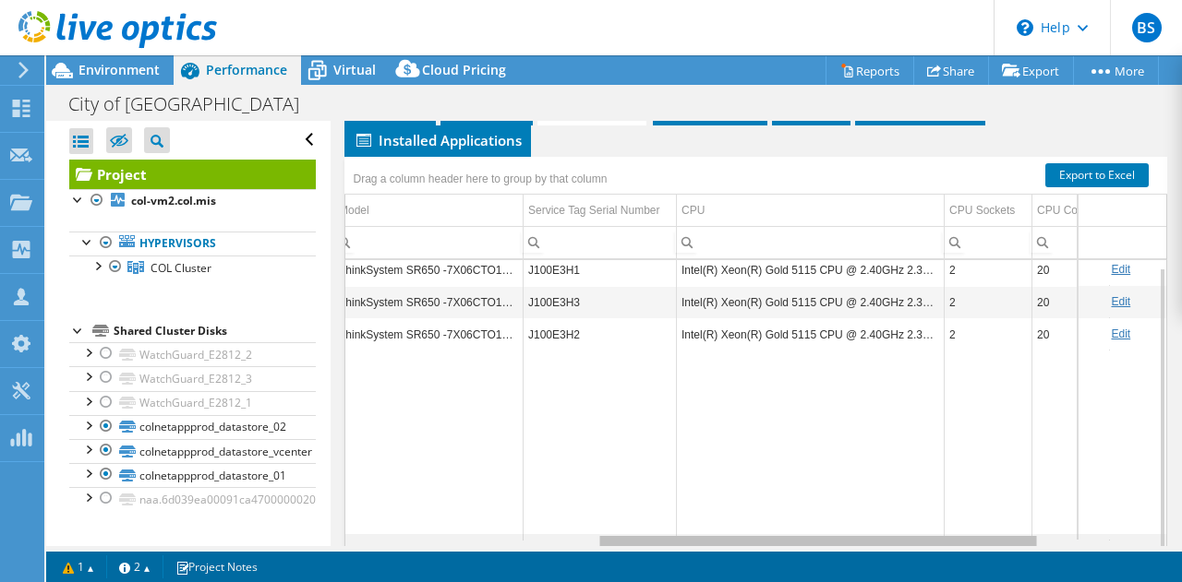
scroll to position [0, 464]
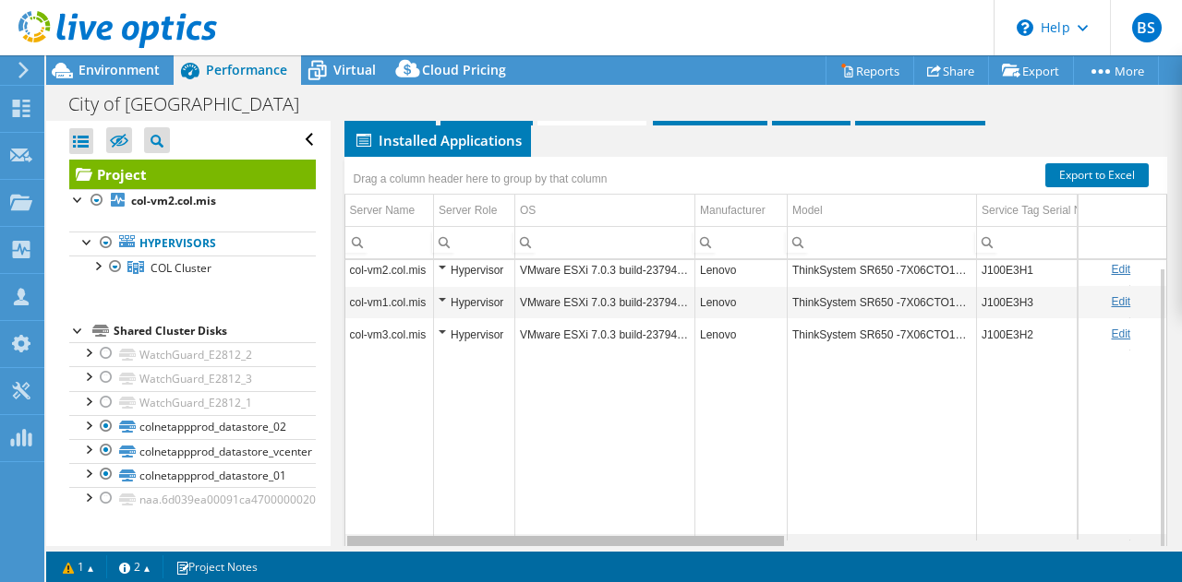
drag, startPoint x: 619, startPoint y: 543, endPoint x: 544, endPoint y: 504, distance: 85.0
click at [544, 504] on body "BS Partner Team Member Benjamin Smoker benjamin.smoker@davenportgroup.com Daven…" at bounding box center [591, 291] width 1182 height 582
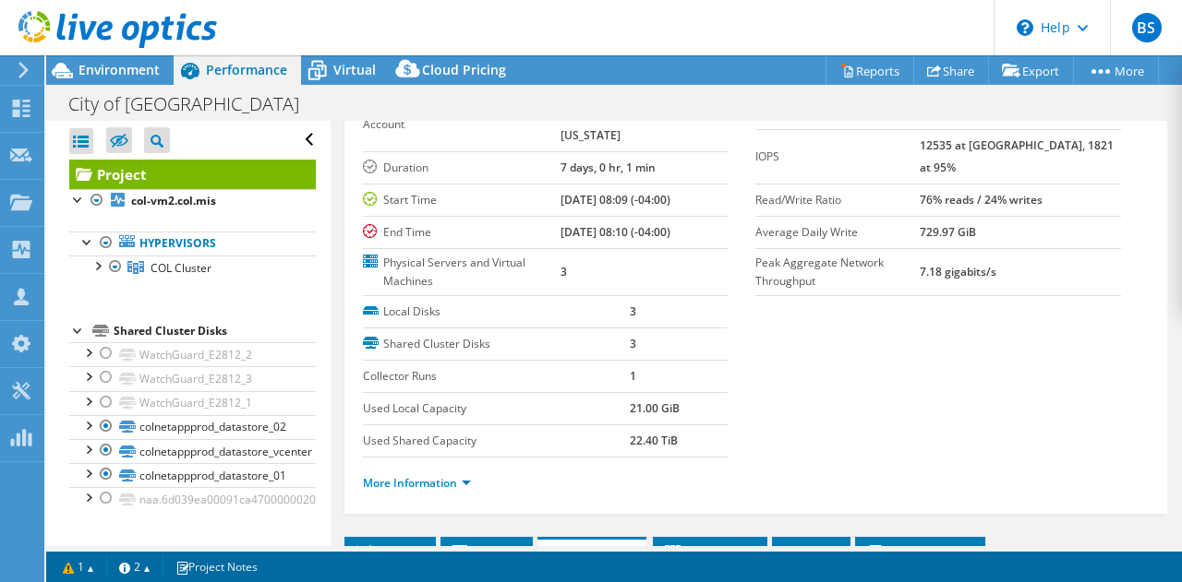
scroll to position [0, 0]
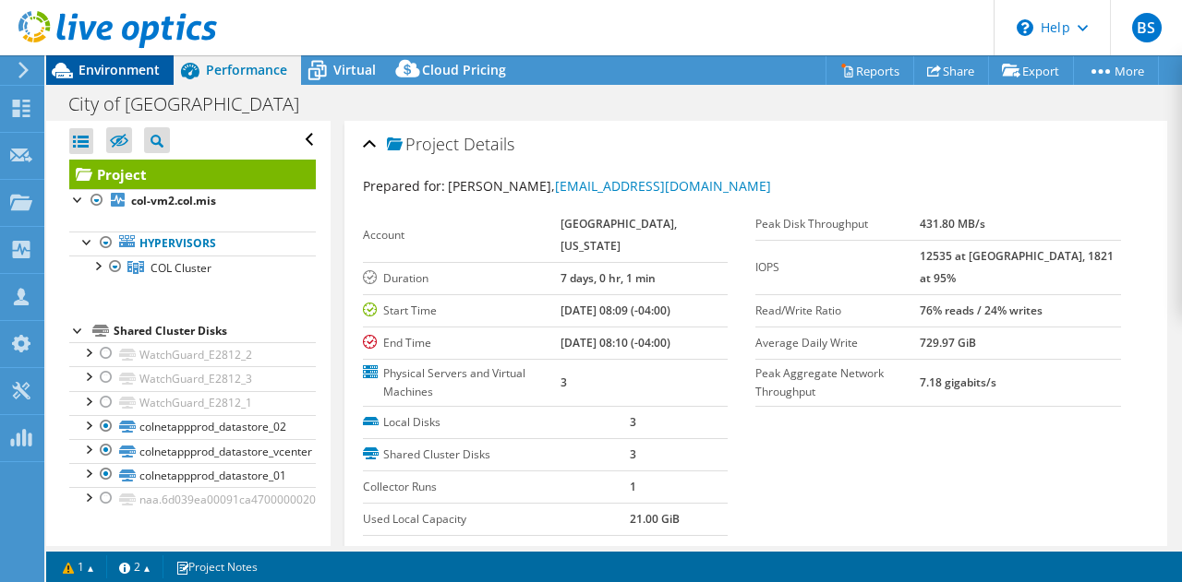
click at [120, 71] on span "Environment" at bounding box center [118, 70] width 81 height 18
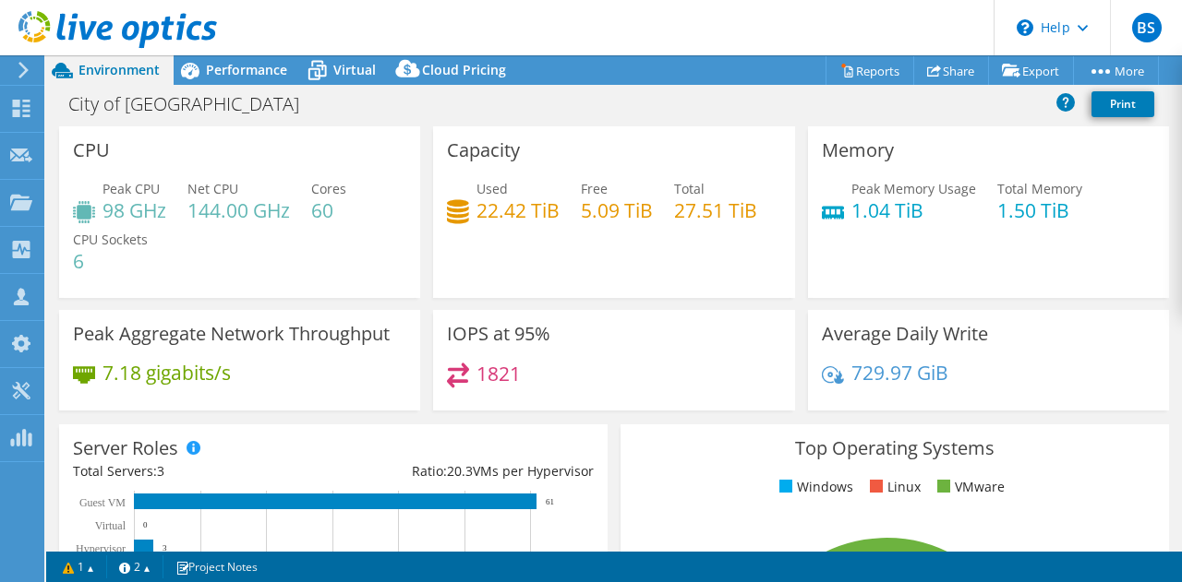
click at [419, 203] on div "CPU Peak CPU 98 GHz Net CPU 144.00 GHz Cores 60 CPU Sockets 6" at bounding box center [240, 212] width 374 height 172
click at [369, 67] on span "Virtual" at bounding box center [354, 70] width 42 height 18
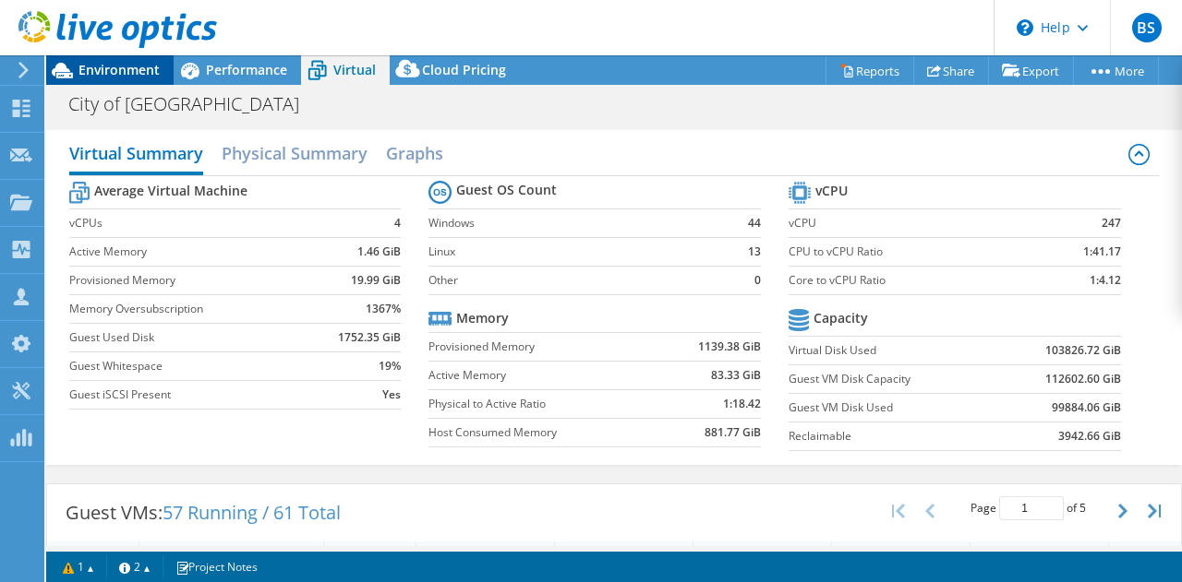
click at [133, 68] on span "Environment" at bounding box center [118, 70] width 81 height 18
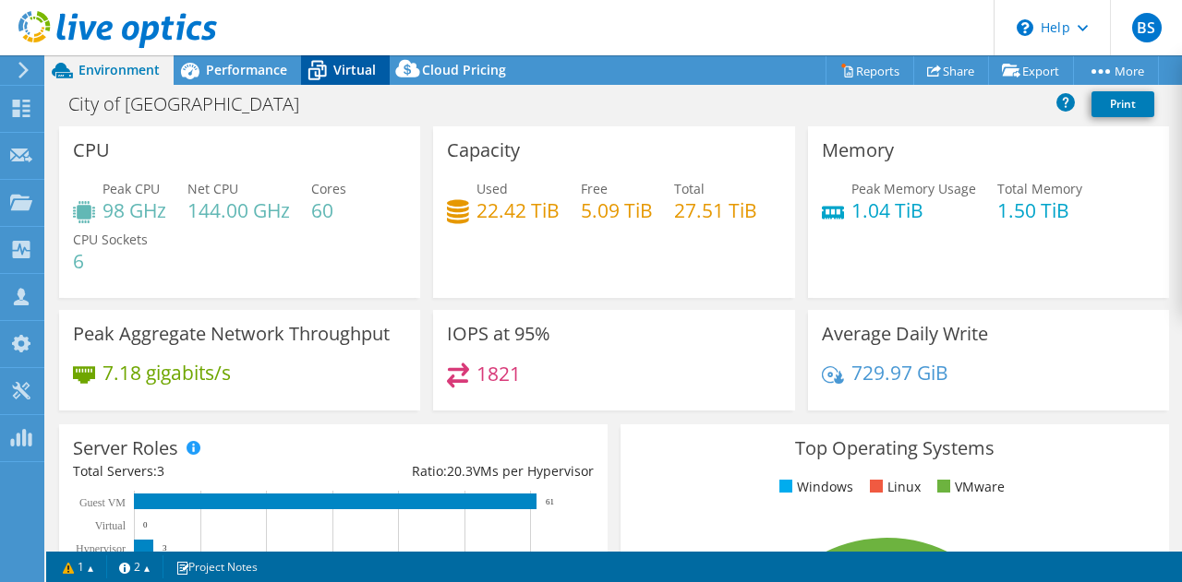
click at [346, 68] on span "Virtual" at bounding box center [354, 70] width 42 height 18
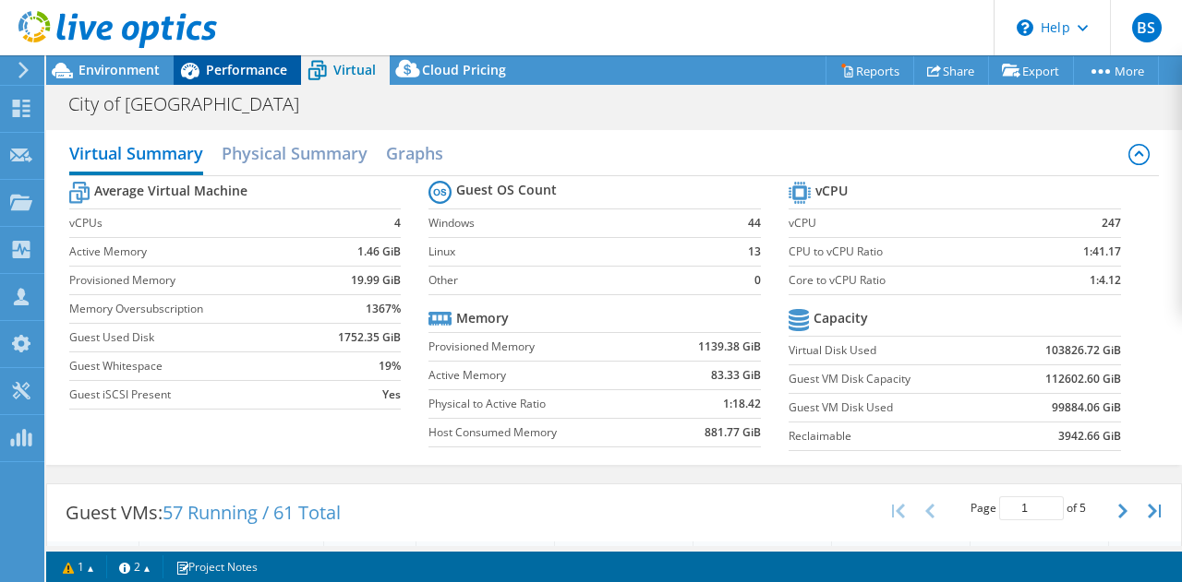
click at [236, 77] on span "Performance" at bounding box center [246, 70] width 81 height 18
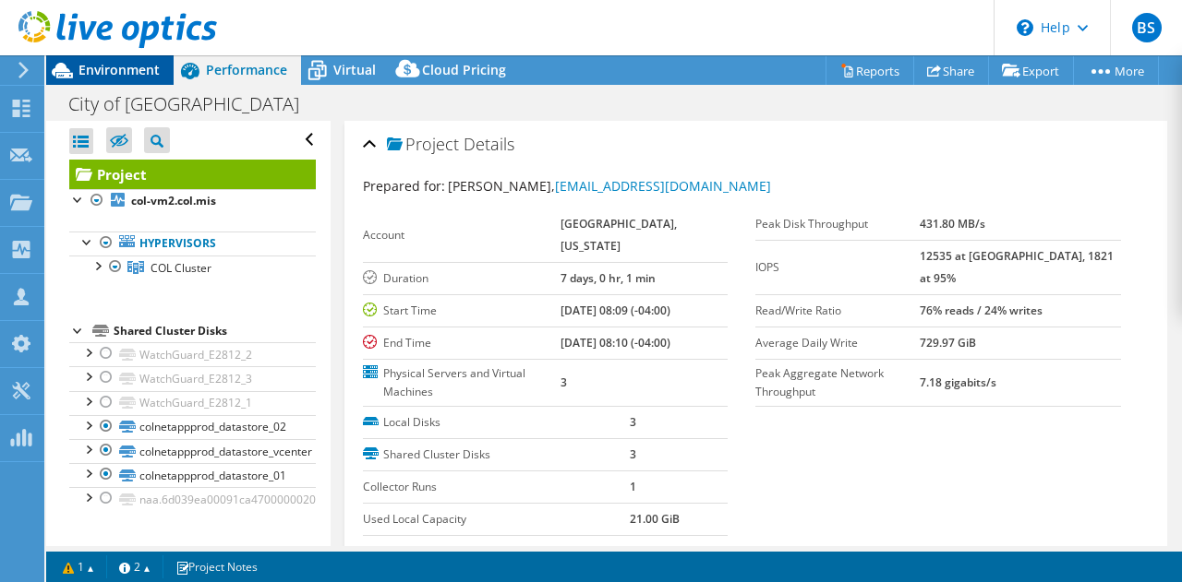
click at [125, 69] on span "Environment" at bounding box center [118, 70] width 81 height 18
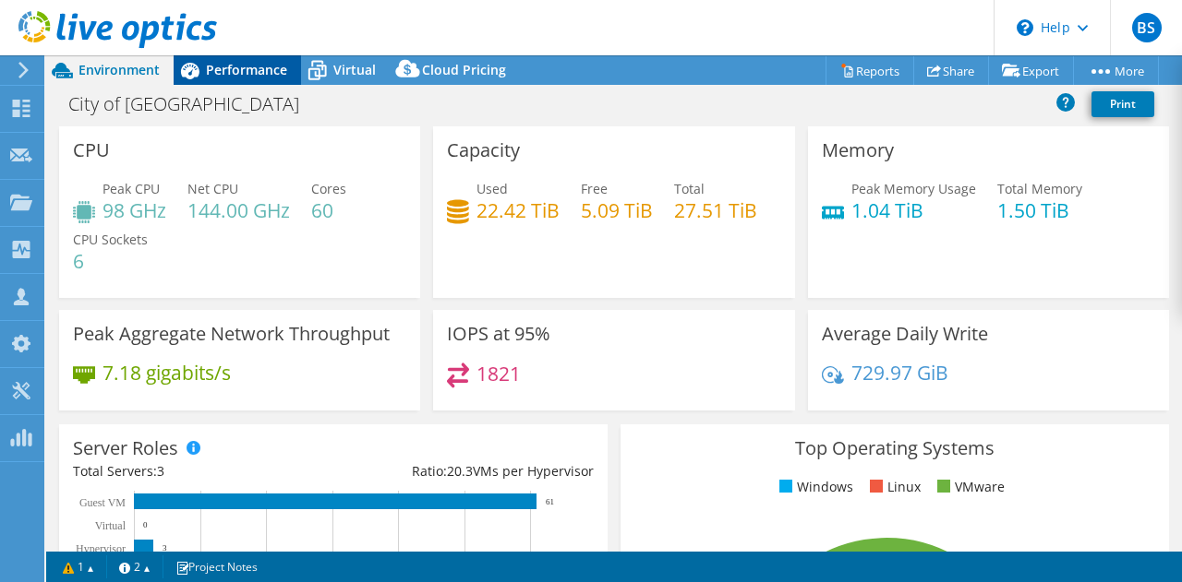
click at [246, 70] on span "Performance" at bounding box center [246, 70] width 81 height 18
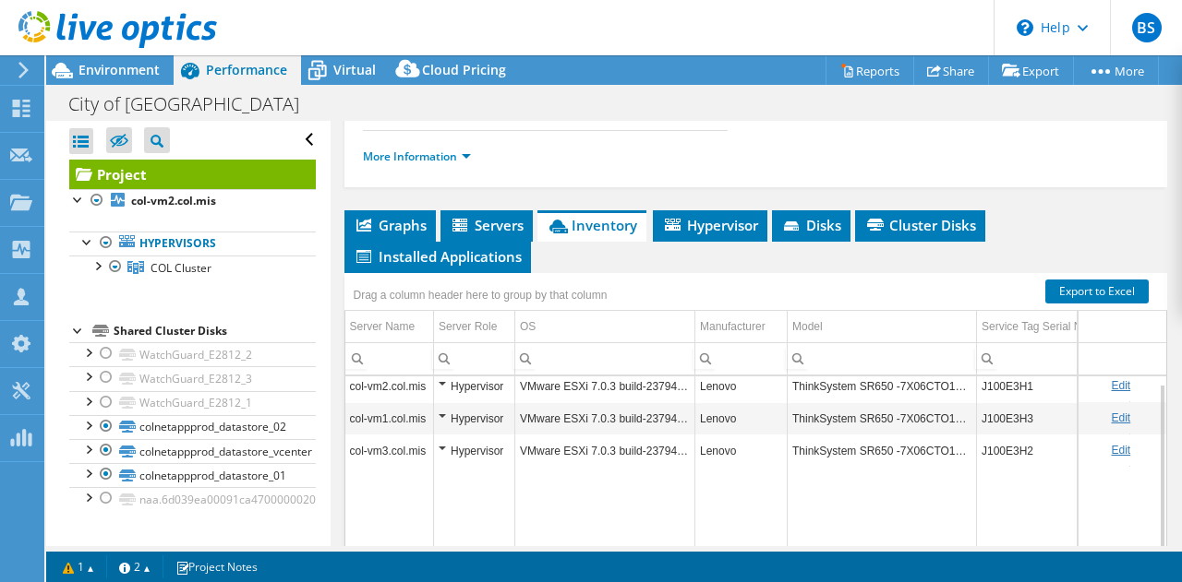
scroll to position [410, 0]
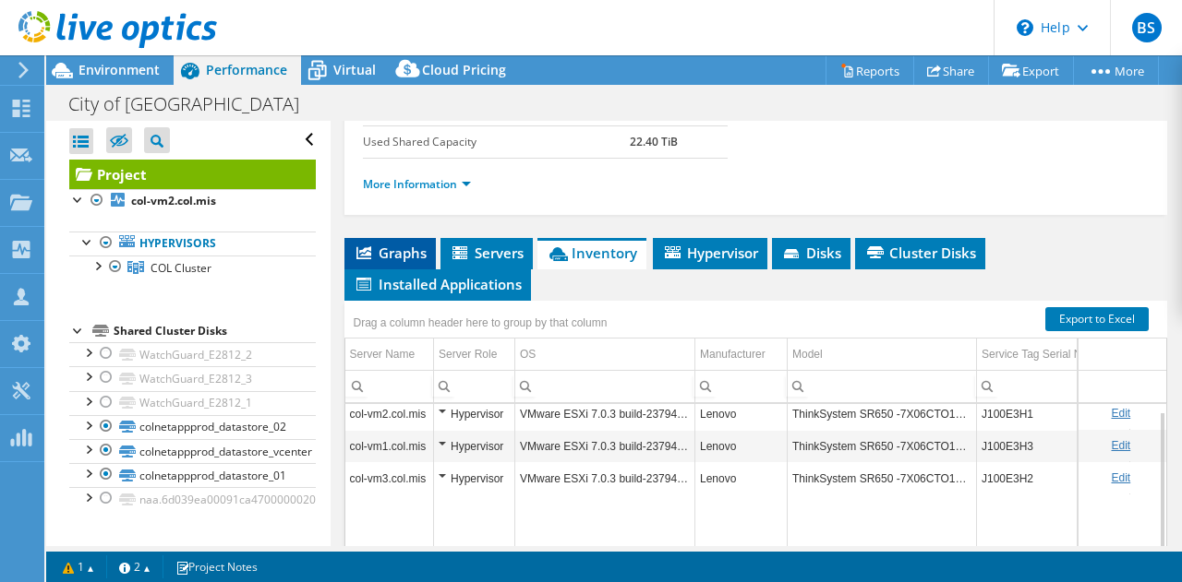
click at [386, 246] on span "Graphs" at bounding box center [390, 253] width 73 height 18
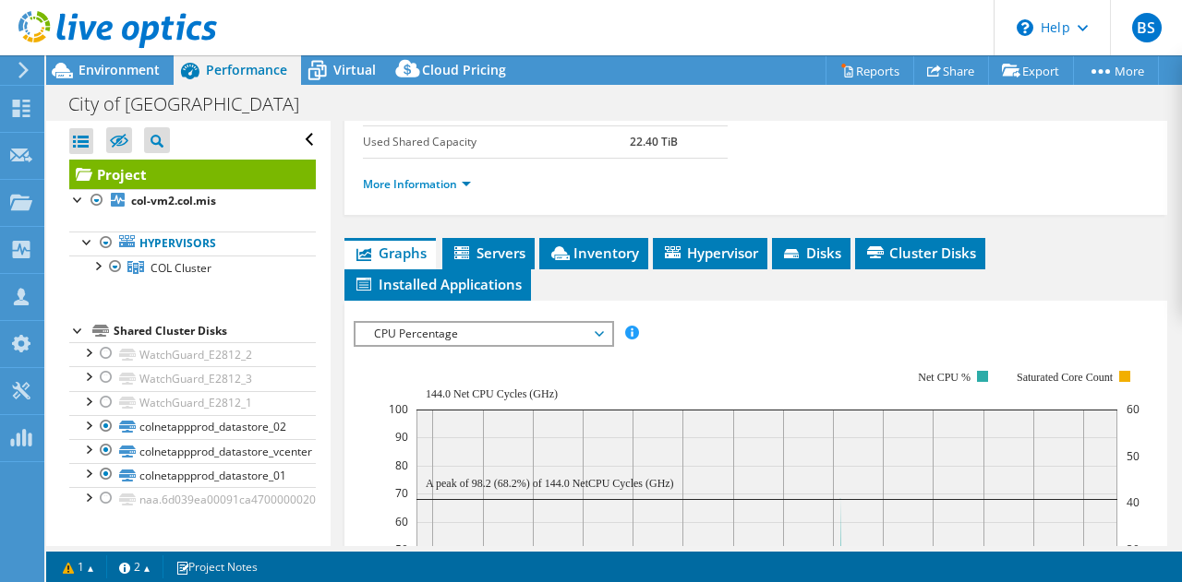
click at [451, 334] on span "CPU Percentage" at bounding box center [483, 334] width 237 height 22
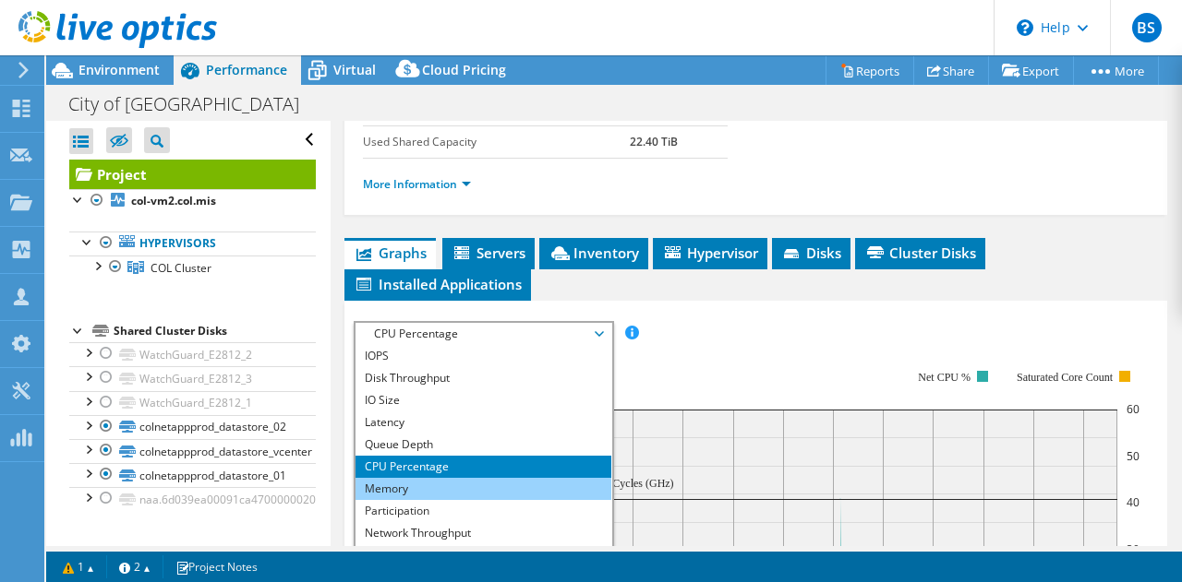
click at [412, 482] on li "Memory" at bounding box center [483, 489] width 256 height 22
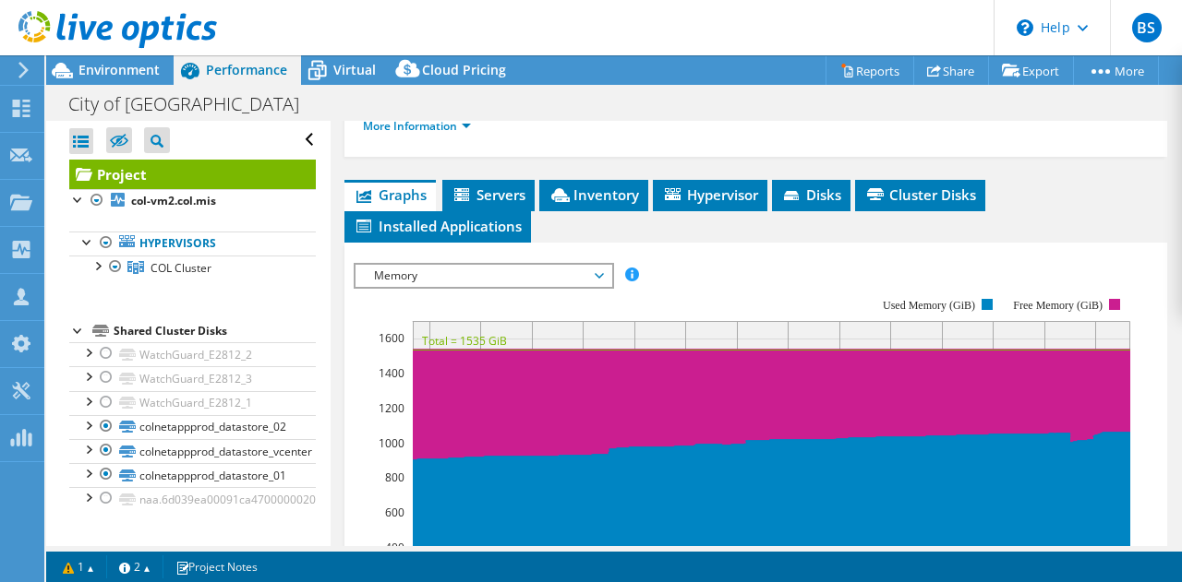
scroll to position [467, 0]
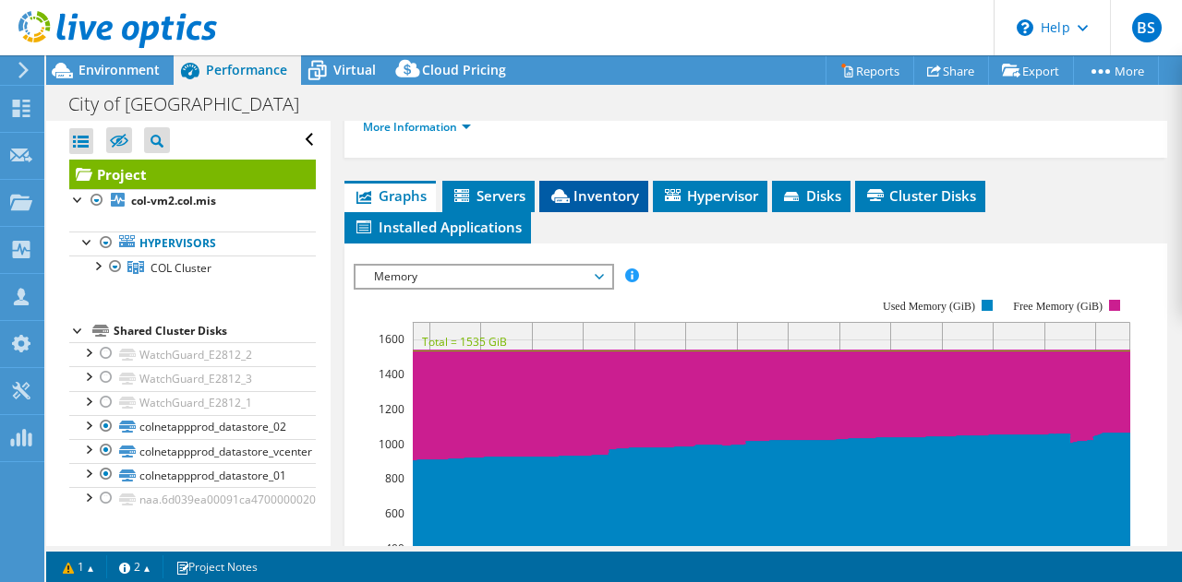
click at [618, 181] on li "Inventory" at bounding box center [593, 196] width 109 height 31
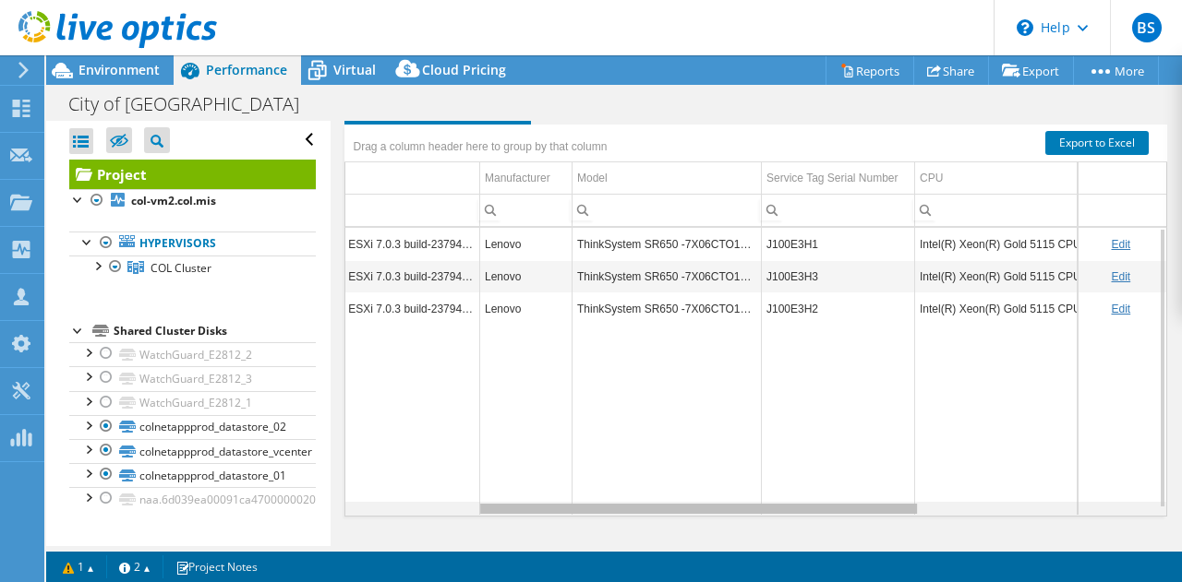
scroll to position [0, 246]
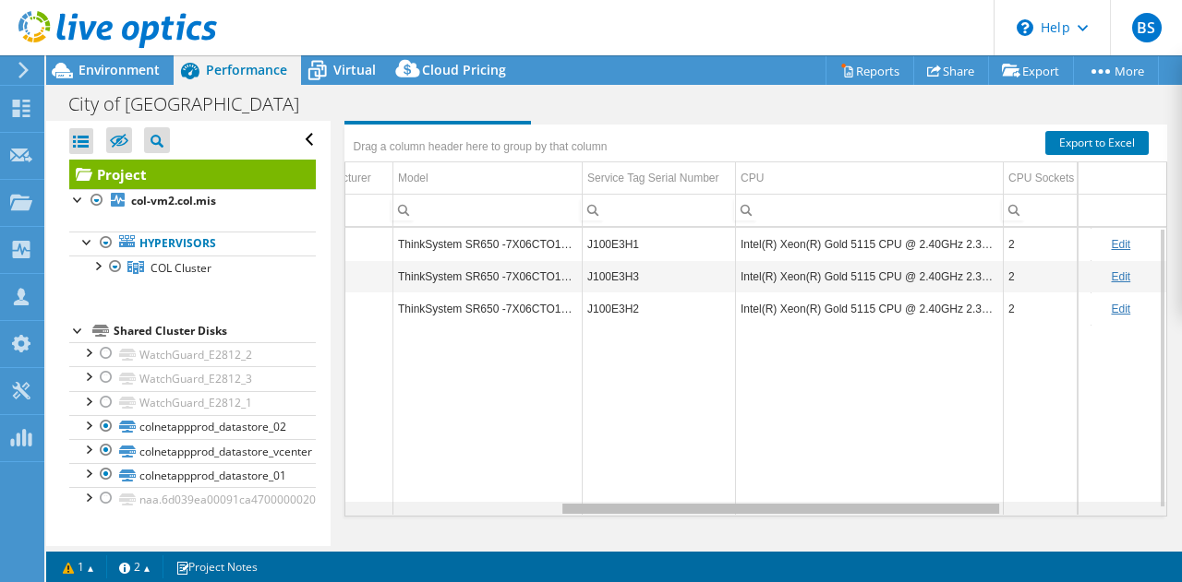
drag, startPoint x: 730, startPoint y: 509, endPoint x: 954, endPoint y: 523, distance: 223.9
click at [954, 523] on body "BS Partner Team Member Benjamin Smoker benjamin.smoker@davenportgroup.com Daven…" at bounding box center [591, 291] width 1182 height 582
click at [402, 507] on div "Data grid" at bounding box center [756, 509] width 822 height 14
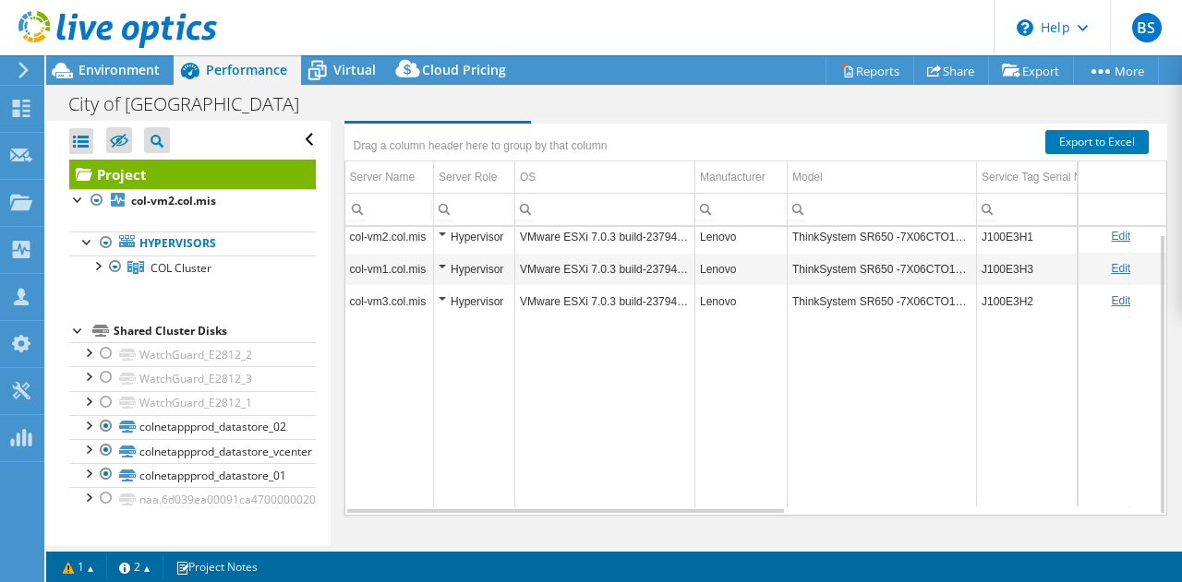
scroll to position [594, 0]
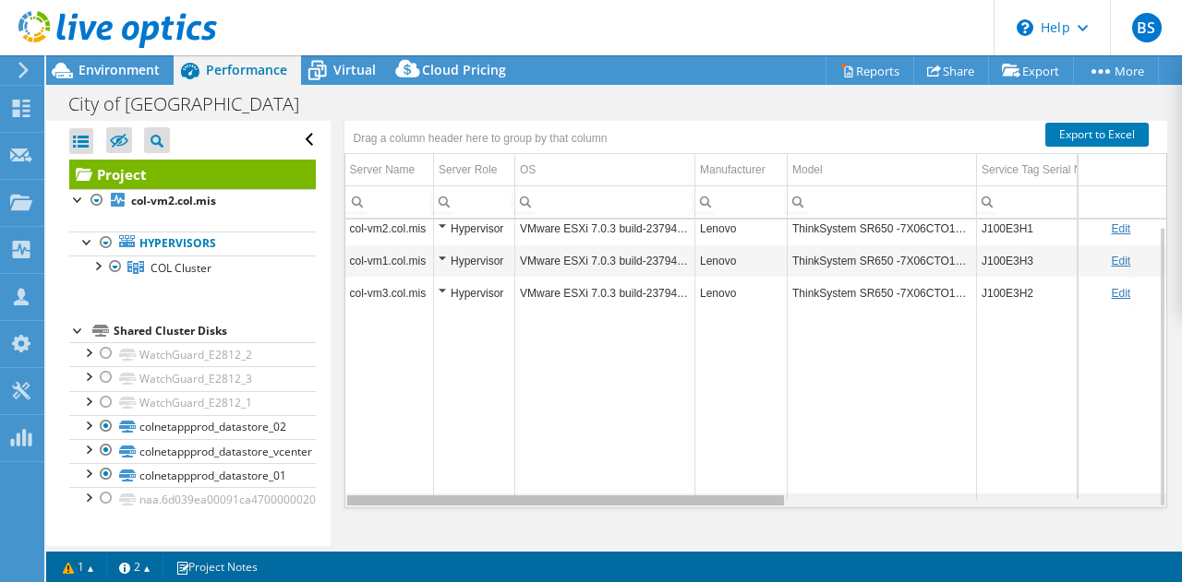
drag, startPoint x: 690, startPoint y: 500, endPoint x: 609, endPoint y: 491, distance: 81.8
click at [609, 491] on body "BS Partner Team Member Benjamin Smoker benjamin.smoker@davenportgroup.com Daven…" at bounding box center [591, 291] width 1182 height 582
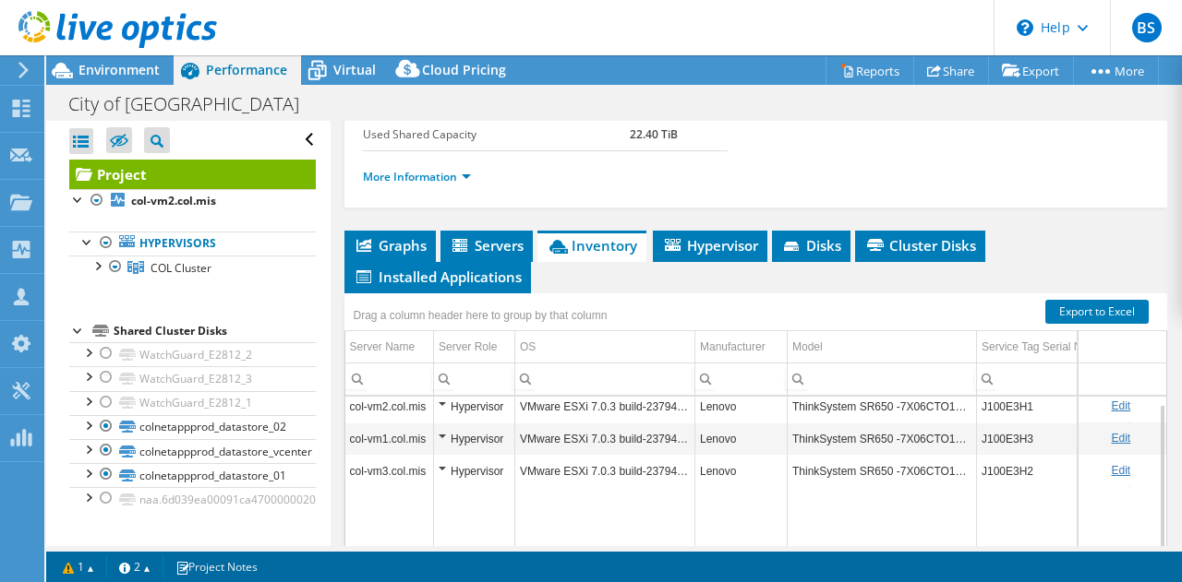
scroll to position [410, 0]
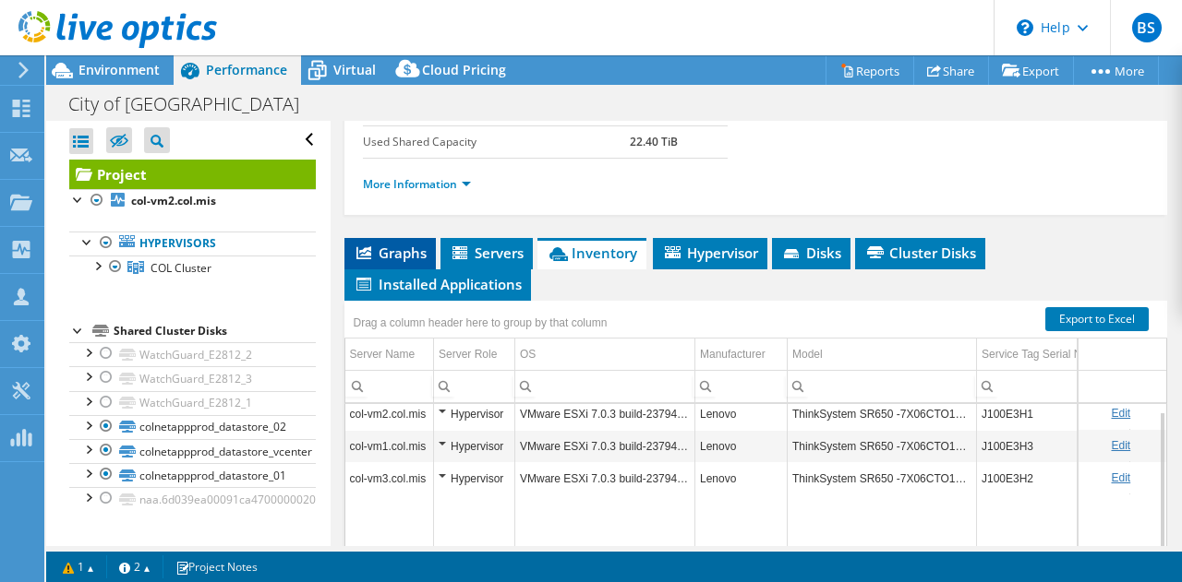
click at [399, 241] on li "Graphs" at bounding box center [389, 253] width 91 height 31
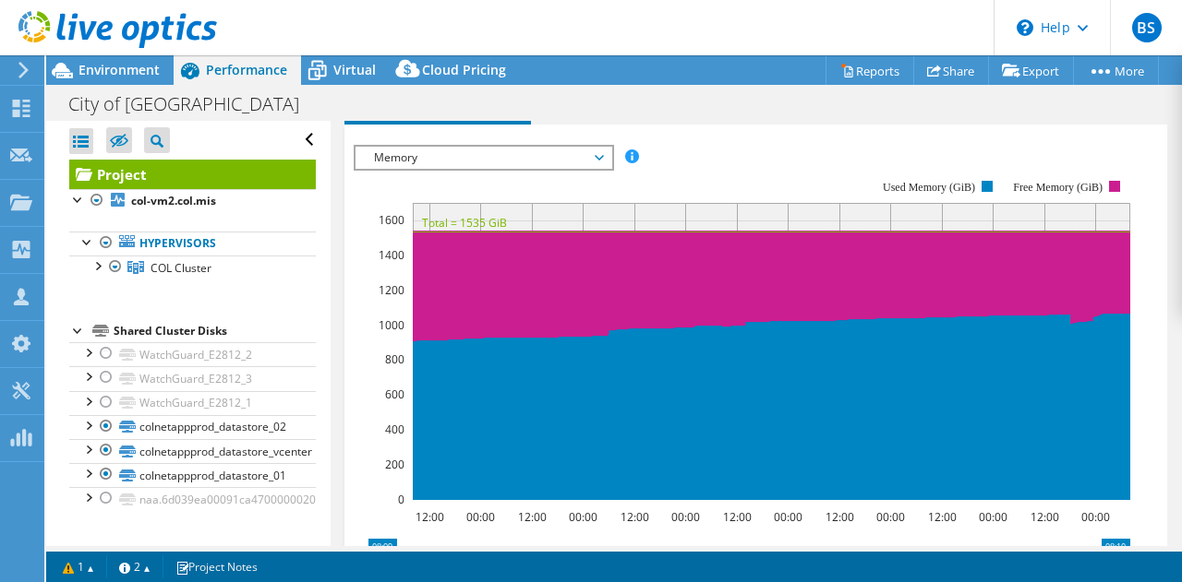
scroll to position [594, 0]
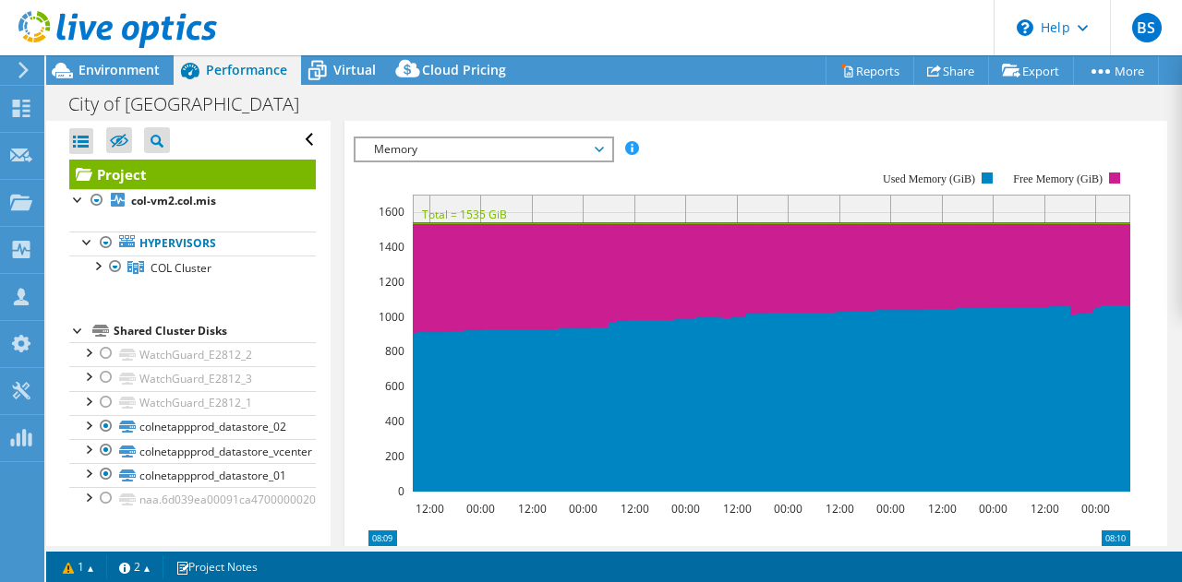
click at [433, 147] on span "Memory" at bounding box center [483, 149] width 237 height 22
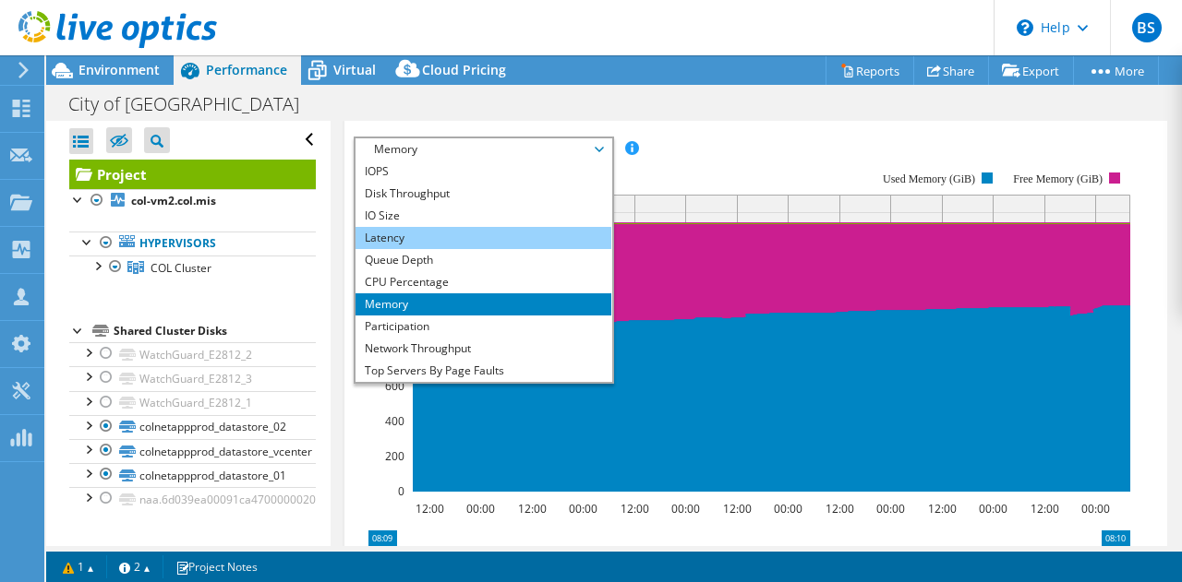
click at [406, 233] on li "Latency" at bounding box center [483, 238] width 256 height 22
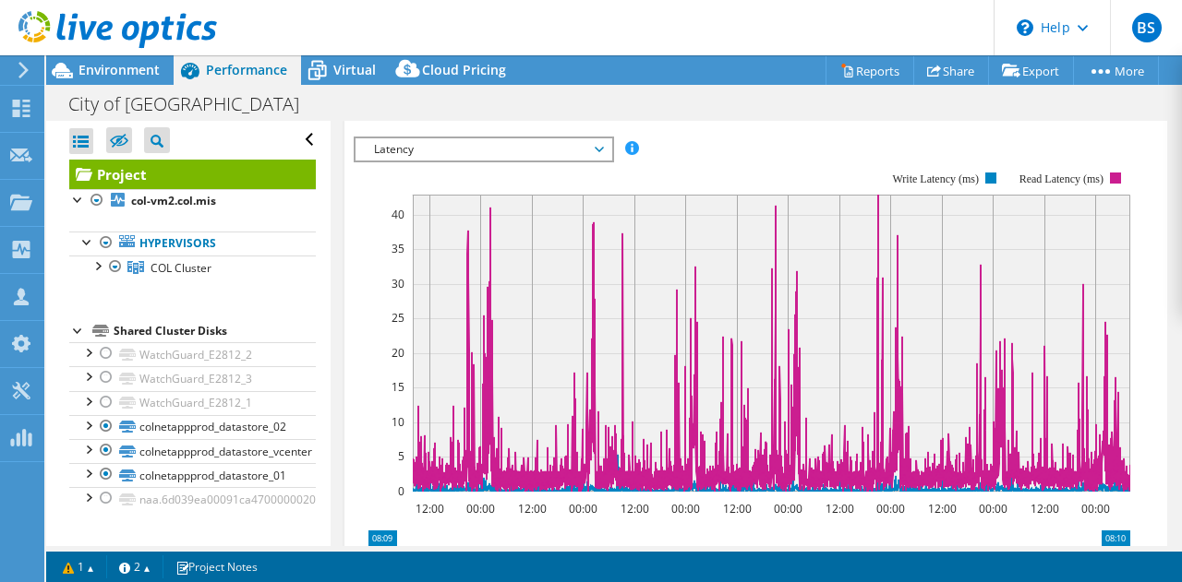
click at [428, 139] on span "Latency" at bounding box center [483, 149] width 237 height 22
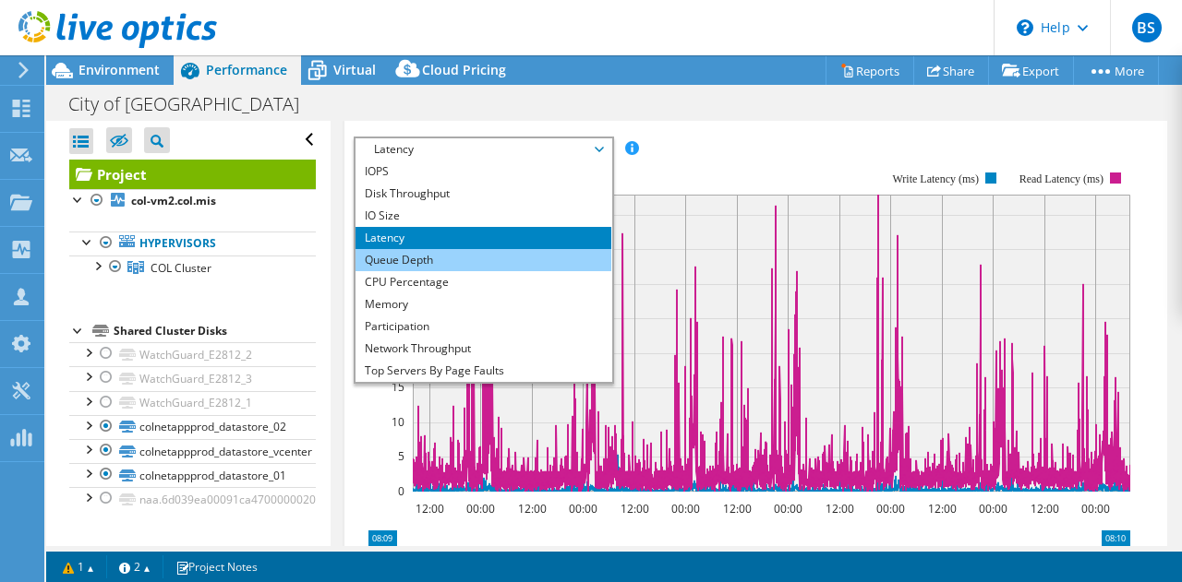
click at [408, 260] on li "Queue Depth" at bounding box center [483, 260] width 256 height 22
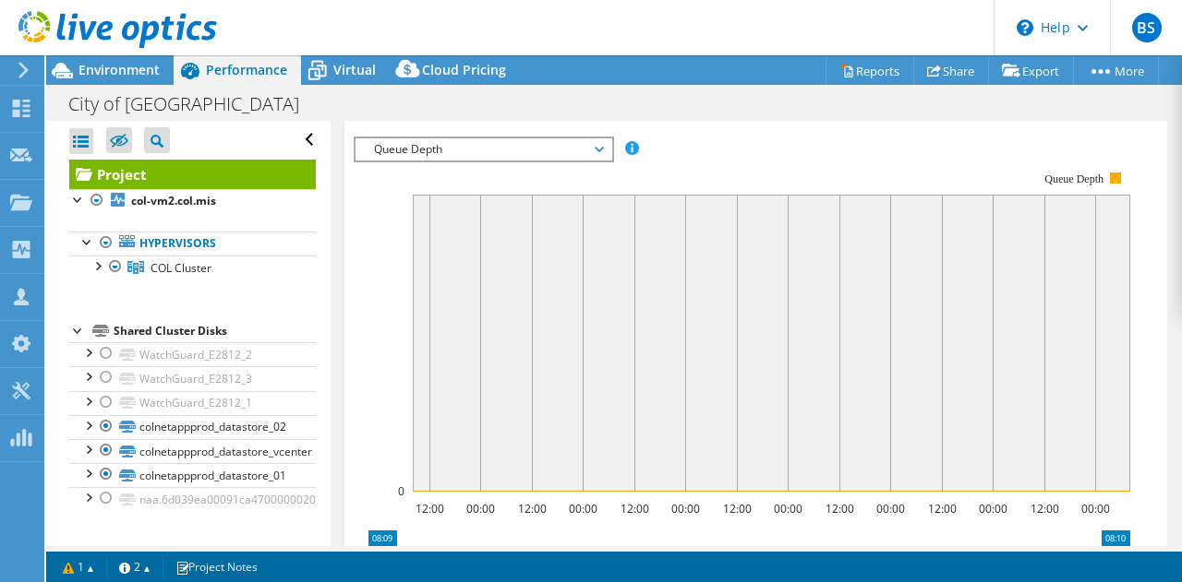
click at [449, 146] on span "Queue Depth" at bounding box center [483, 149] width 237 height 22
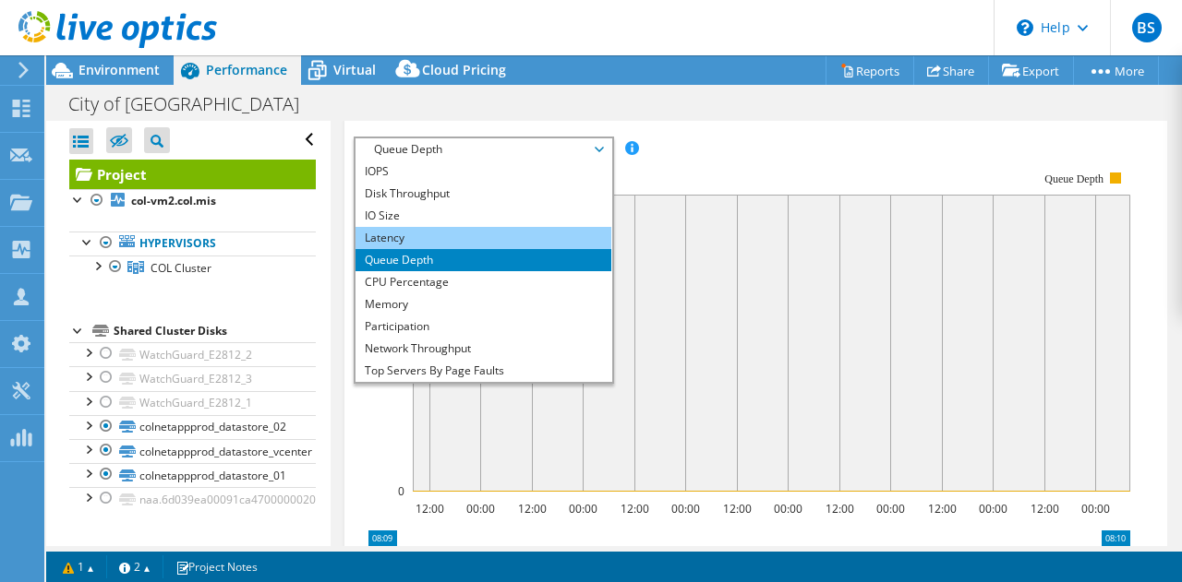
click at [419, 236] on li "Latency" at bounding box center [483, 238] width 256 height 22
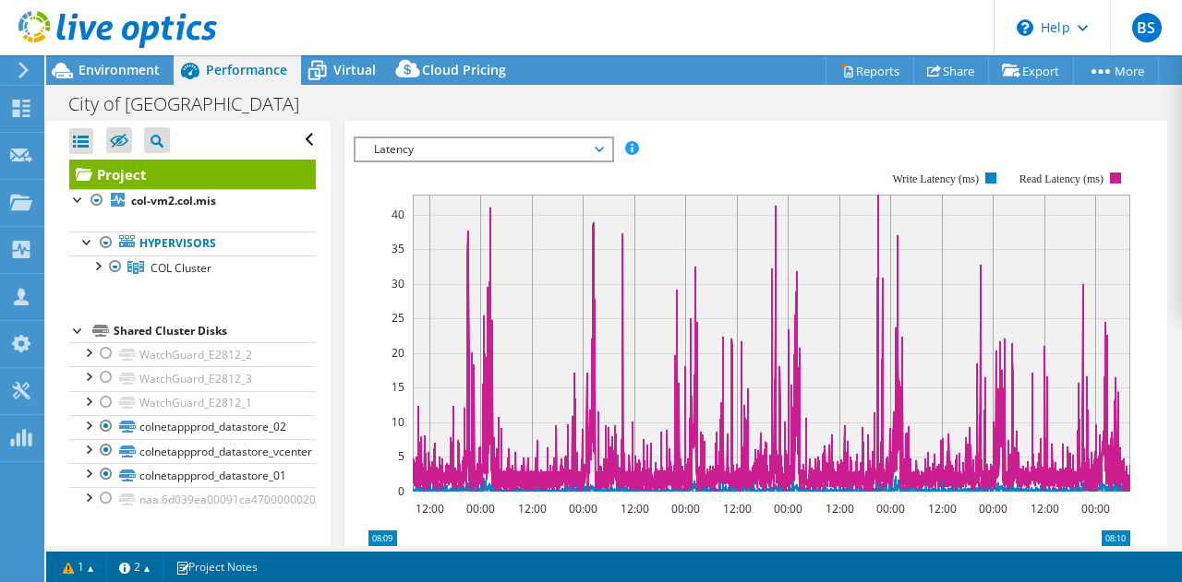
click at [334, 231] on div "Project Details Prepared for: Tom Spencer, tespencer@lexingtonnc.gov Account LE…" at bounding box center [755, 210] width 851 height 1368
